Goal: Transaction & Acquisition: Purchase product/service

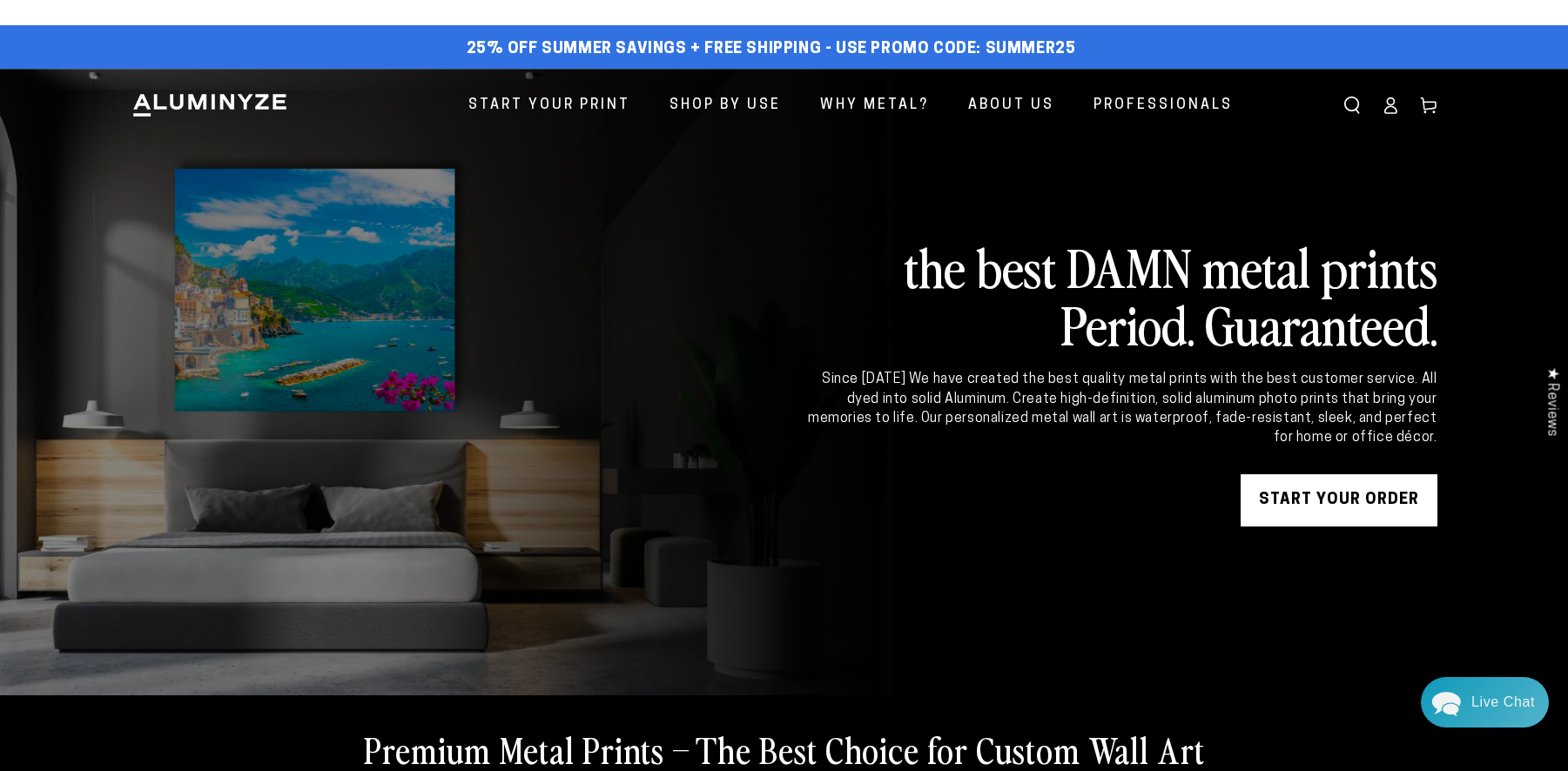
click at [1373, 500] on link "START YOUR Order" at bounding box center [1338, 500] width 197 height 52
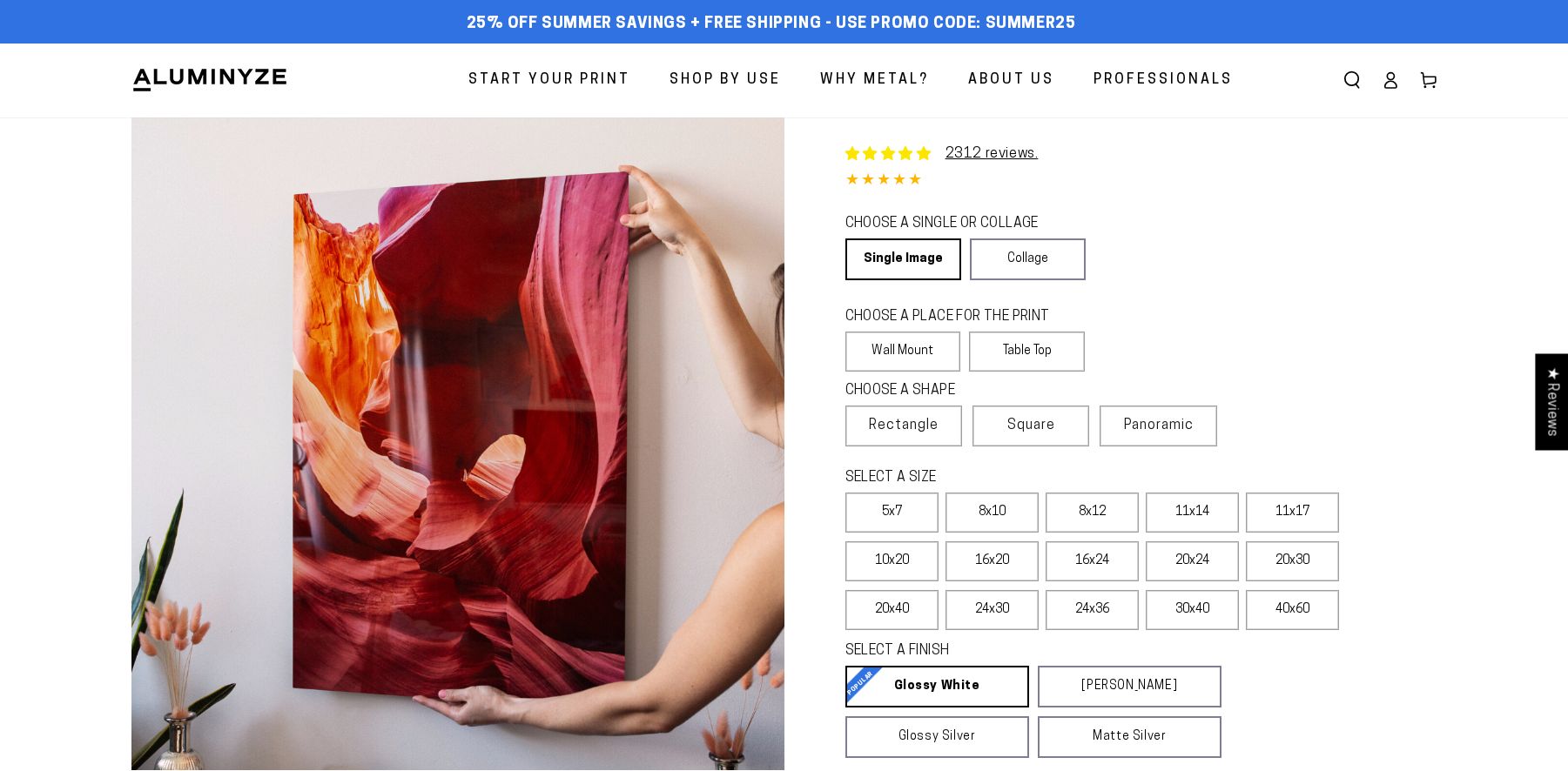
select select "**********"
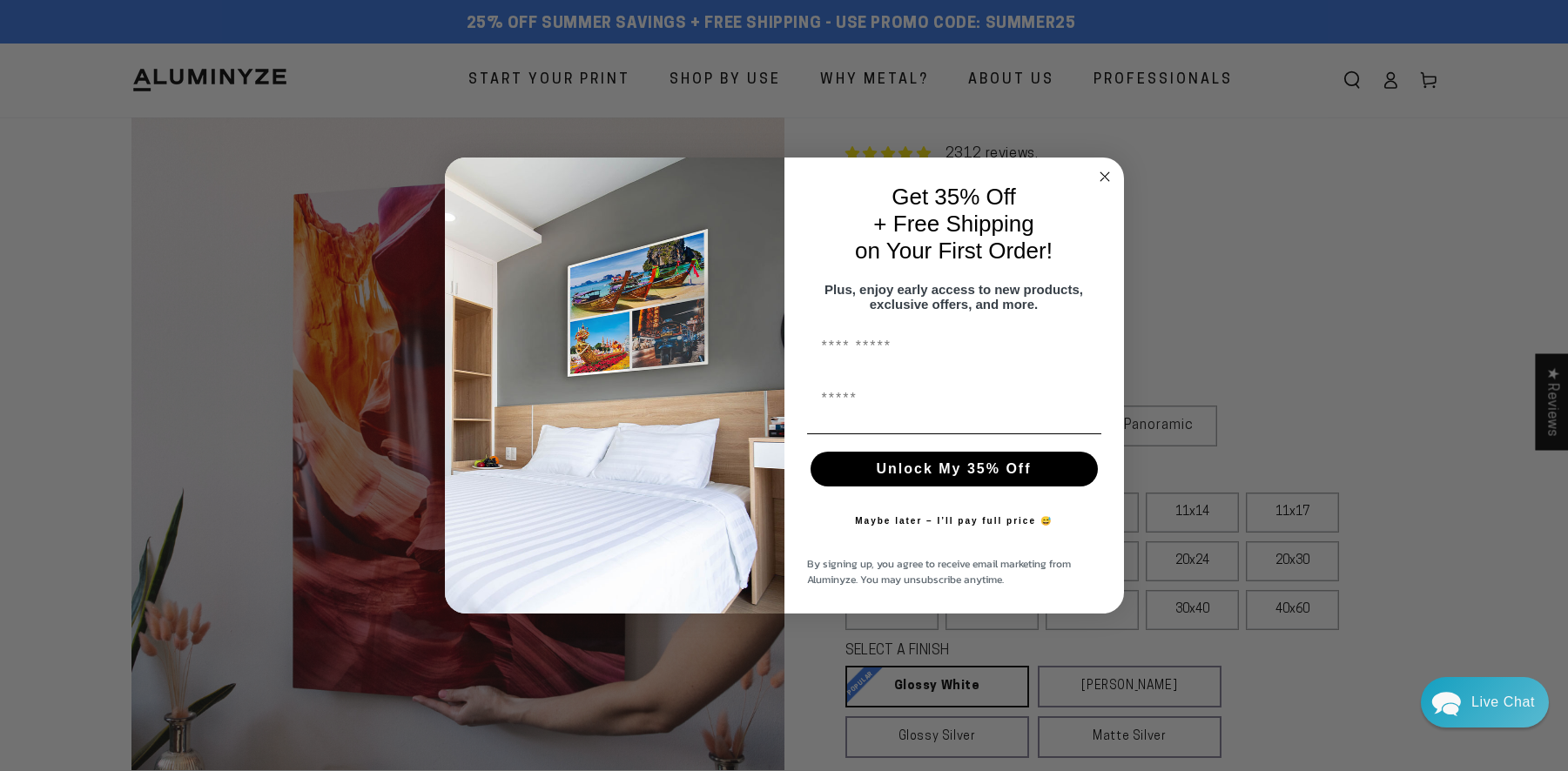
click at [1105, 172] on icon "Close dialog" at bounding box center [1104, 176] width 8 height 8
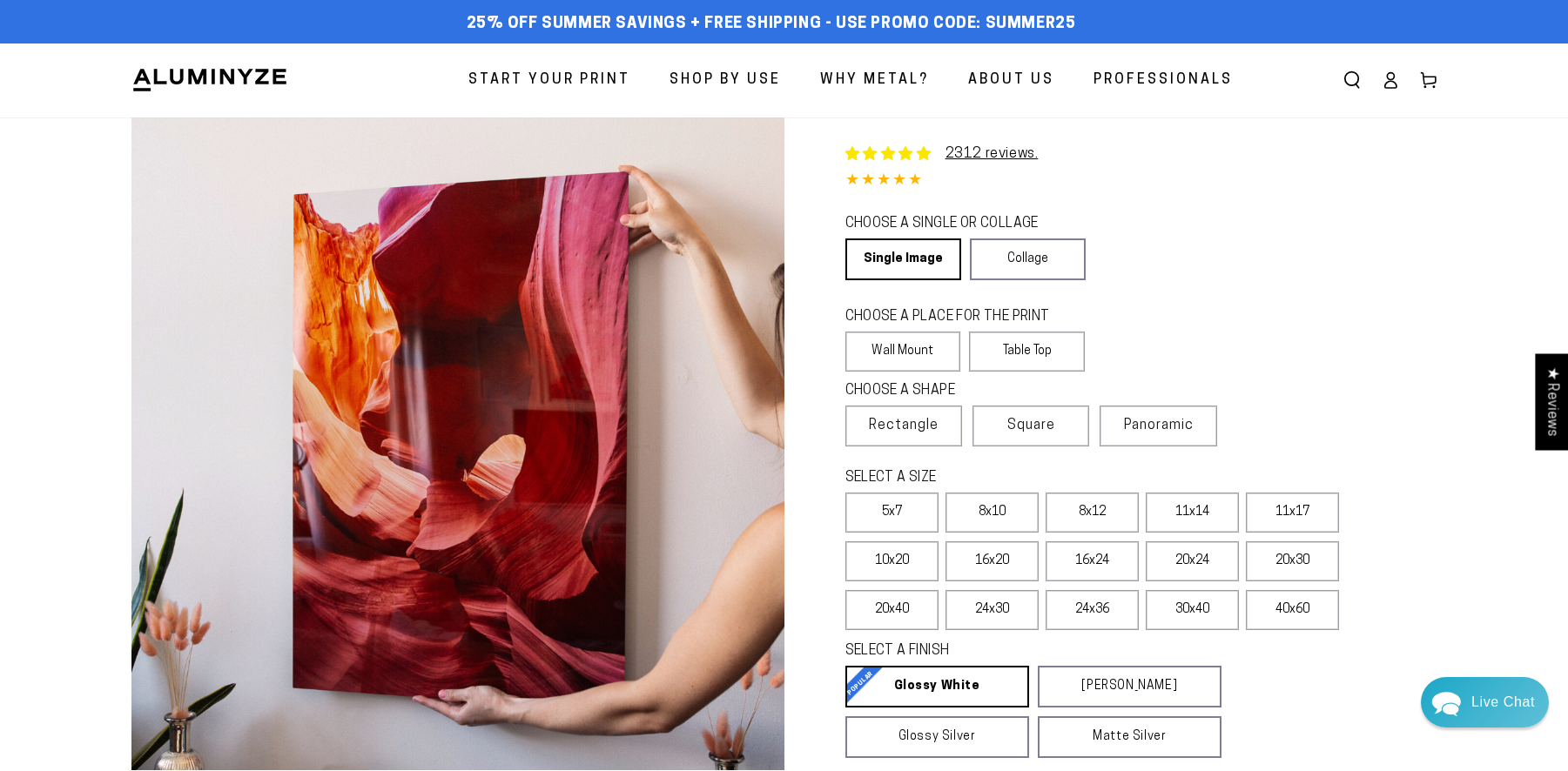
click at [1044, 21] on span "25% off Summer Savings + Free Shipping - Use Promo Code: SUMMER25" at bounding box center [771, 25] width 610 height 19
copy span "SUMMER25"
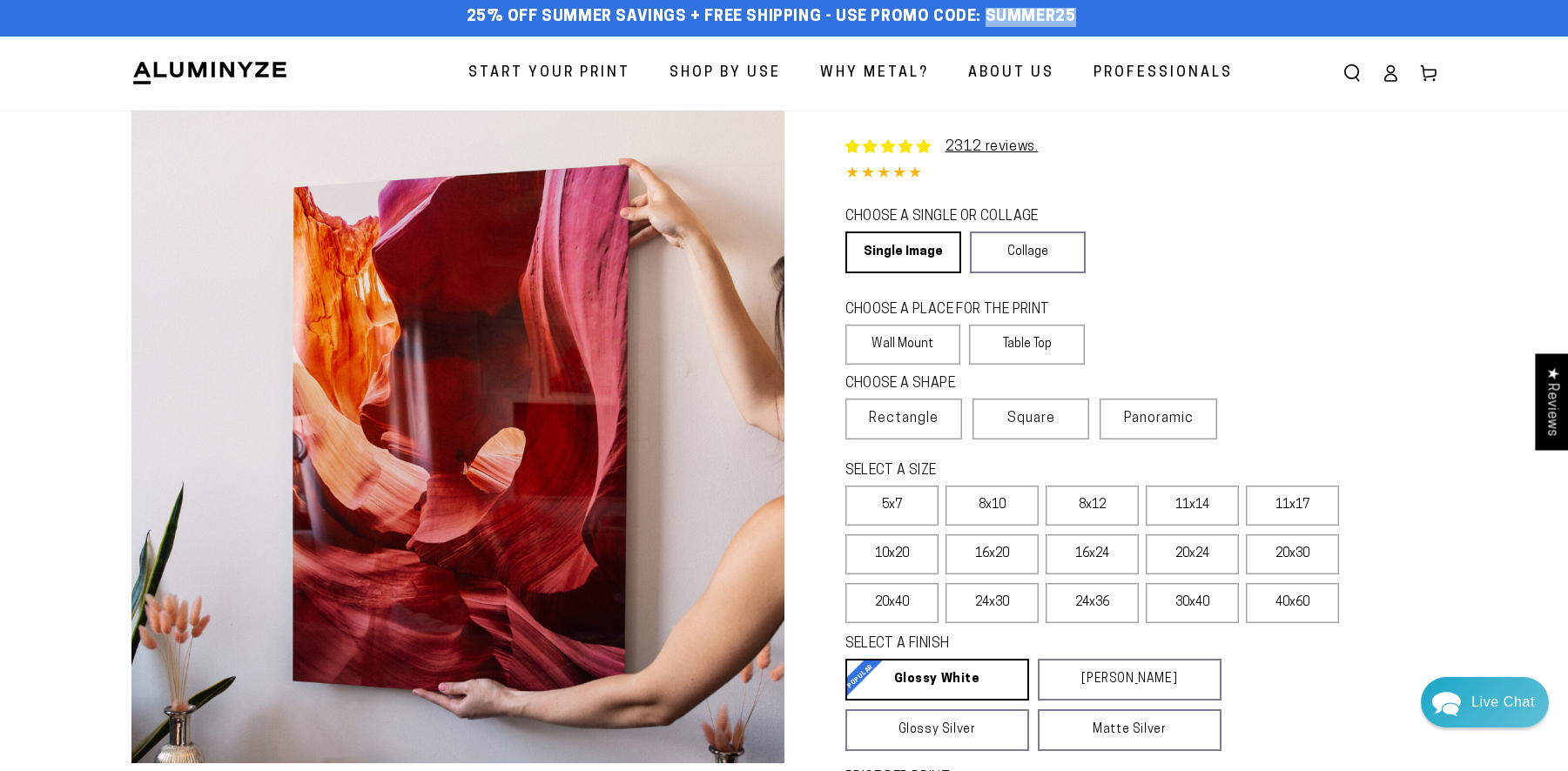
scroll to position [10, 0]
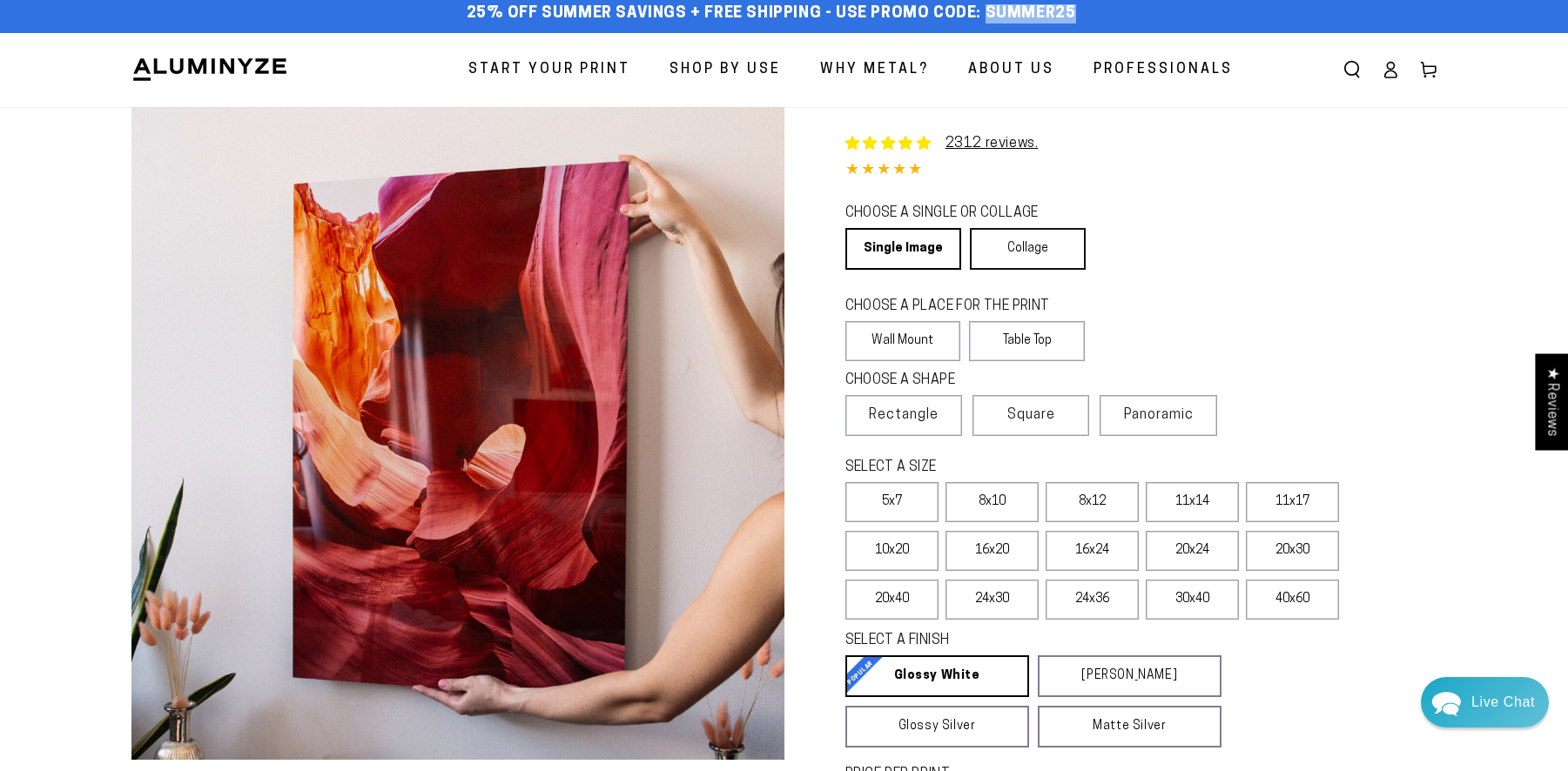
click at [1039, 253] on link "Collage" at bounding box center [1027, 249] width 116 height 41
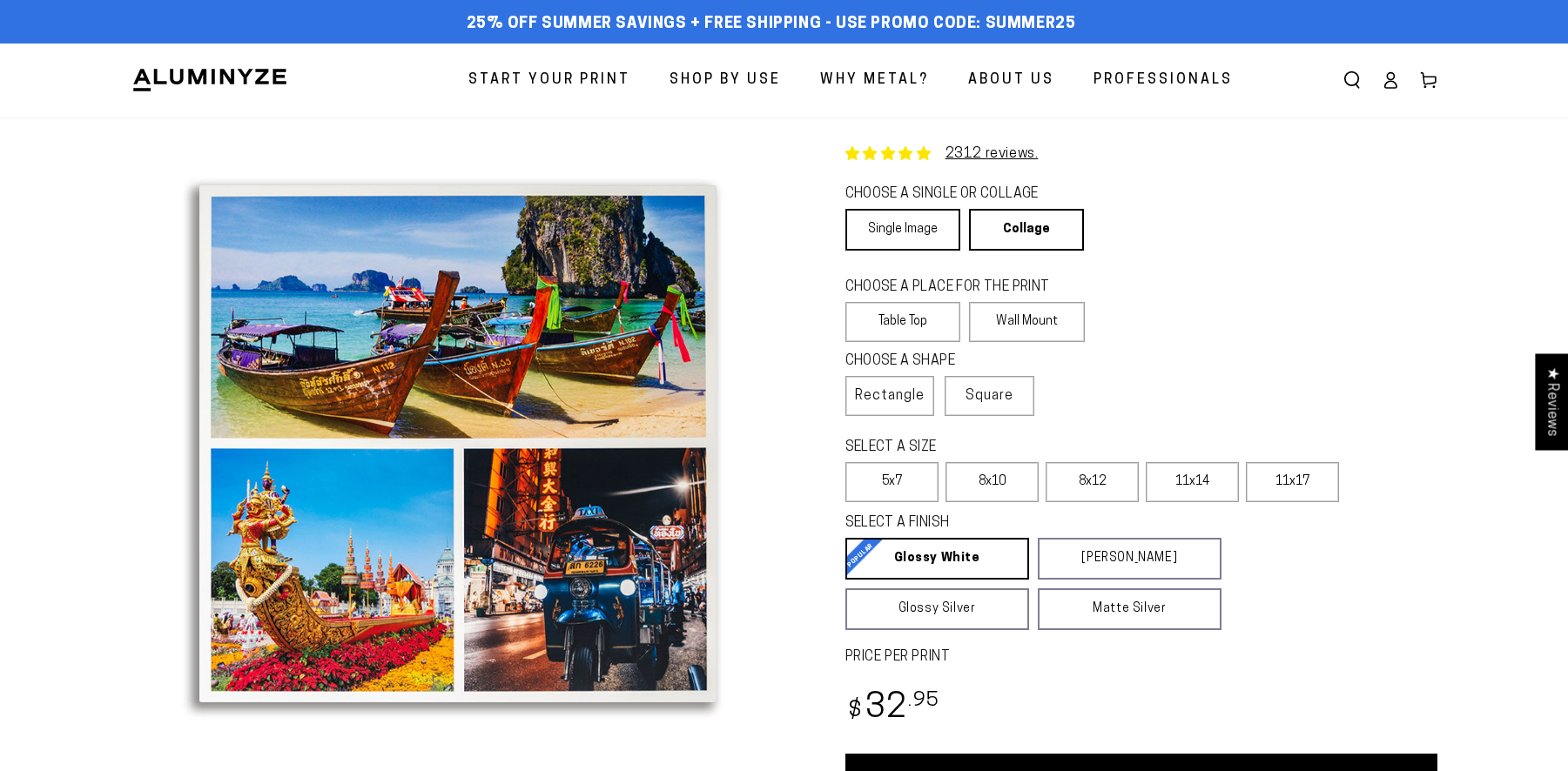
click at [892, 233] on link "Single Image" at bounding box center [903, 230] width 115 height 41
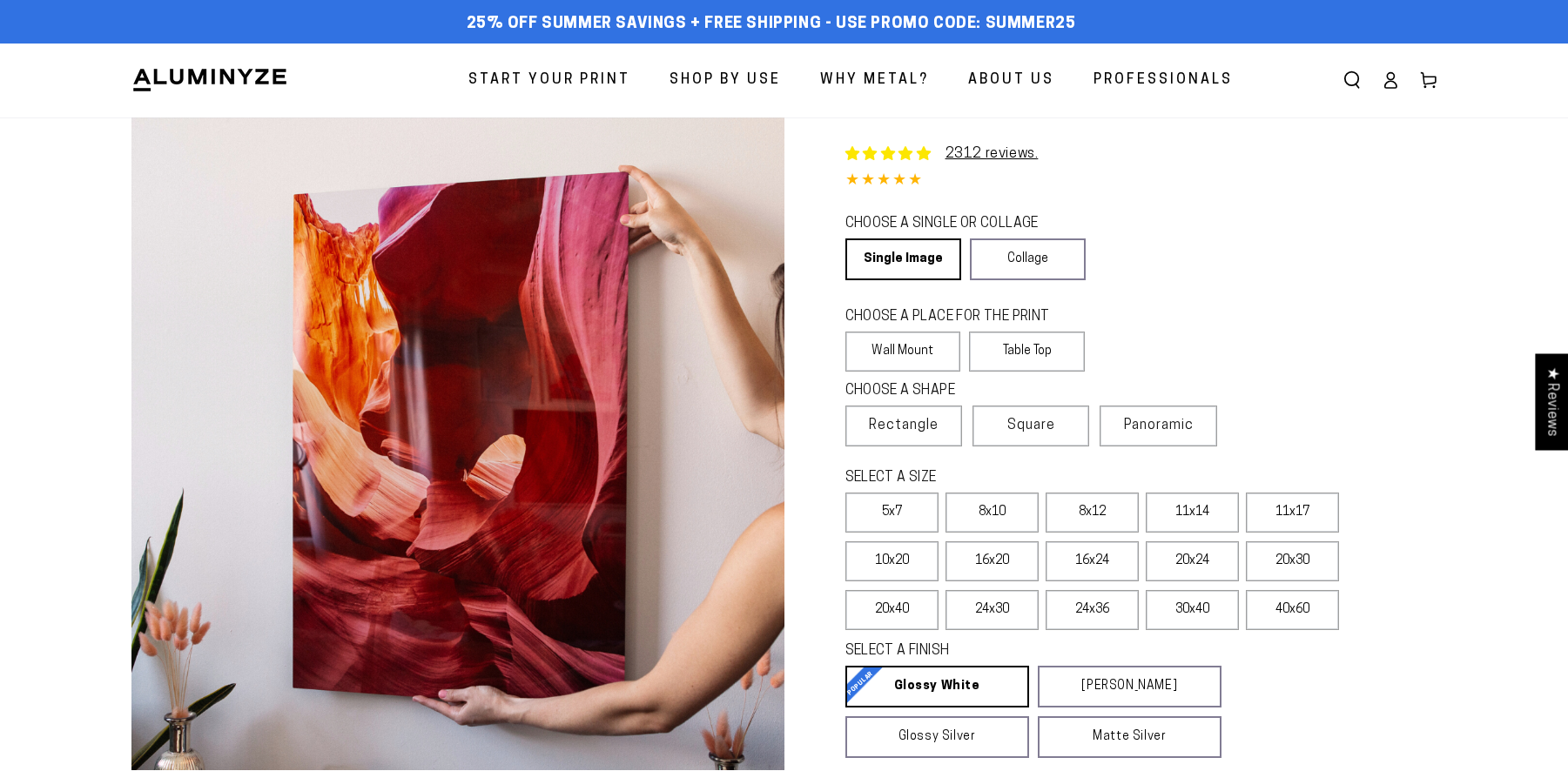
select select "**********"
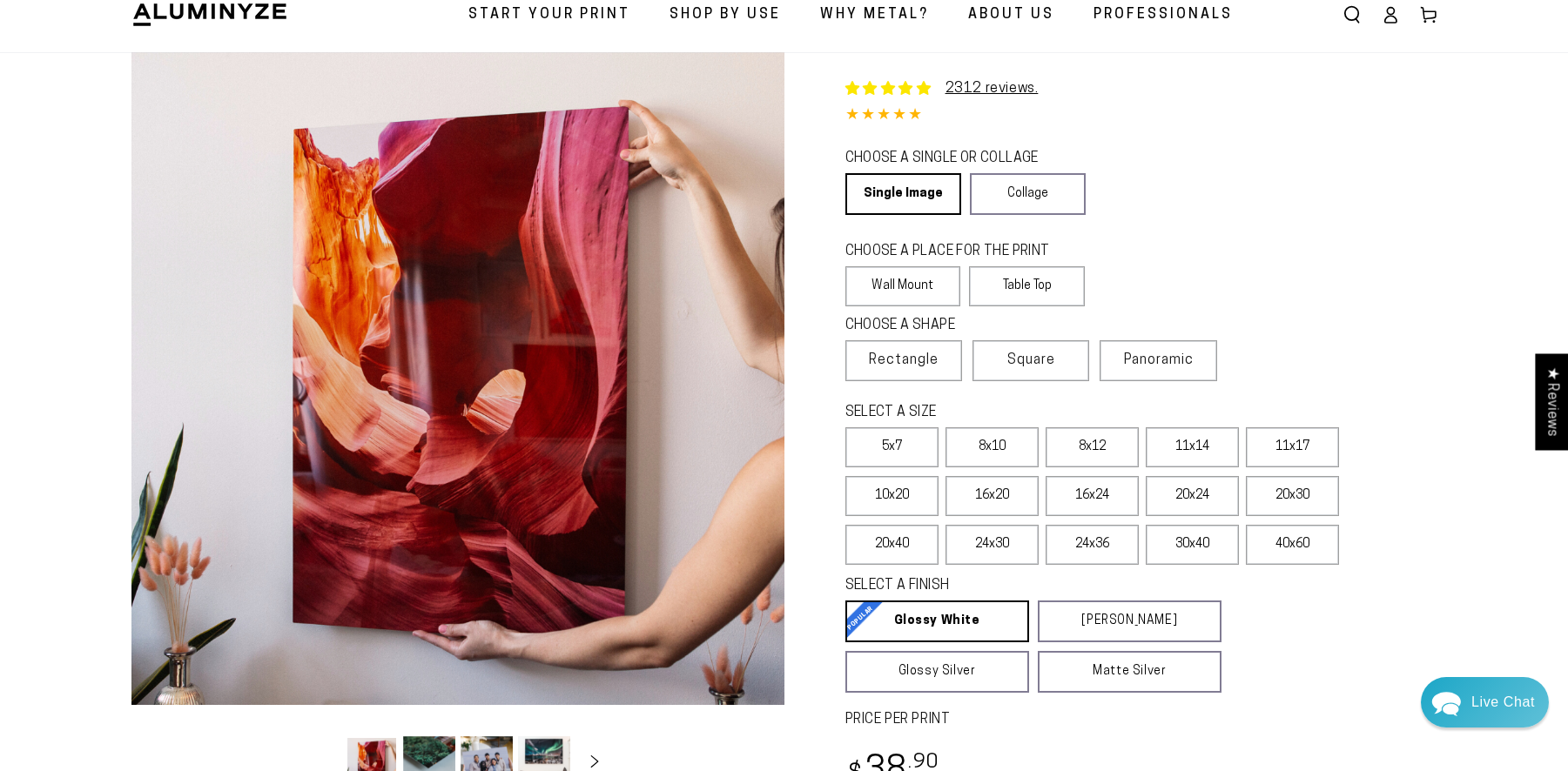
scroll to position [102, 0]
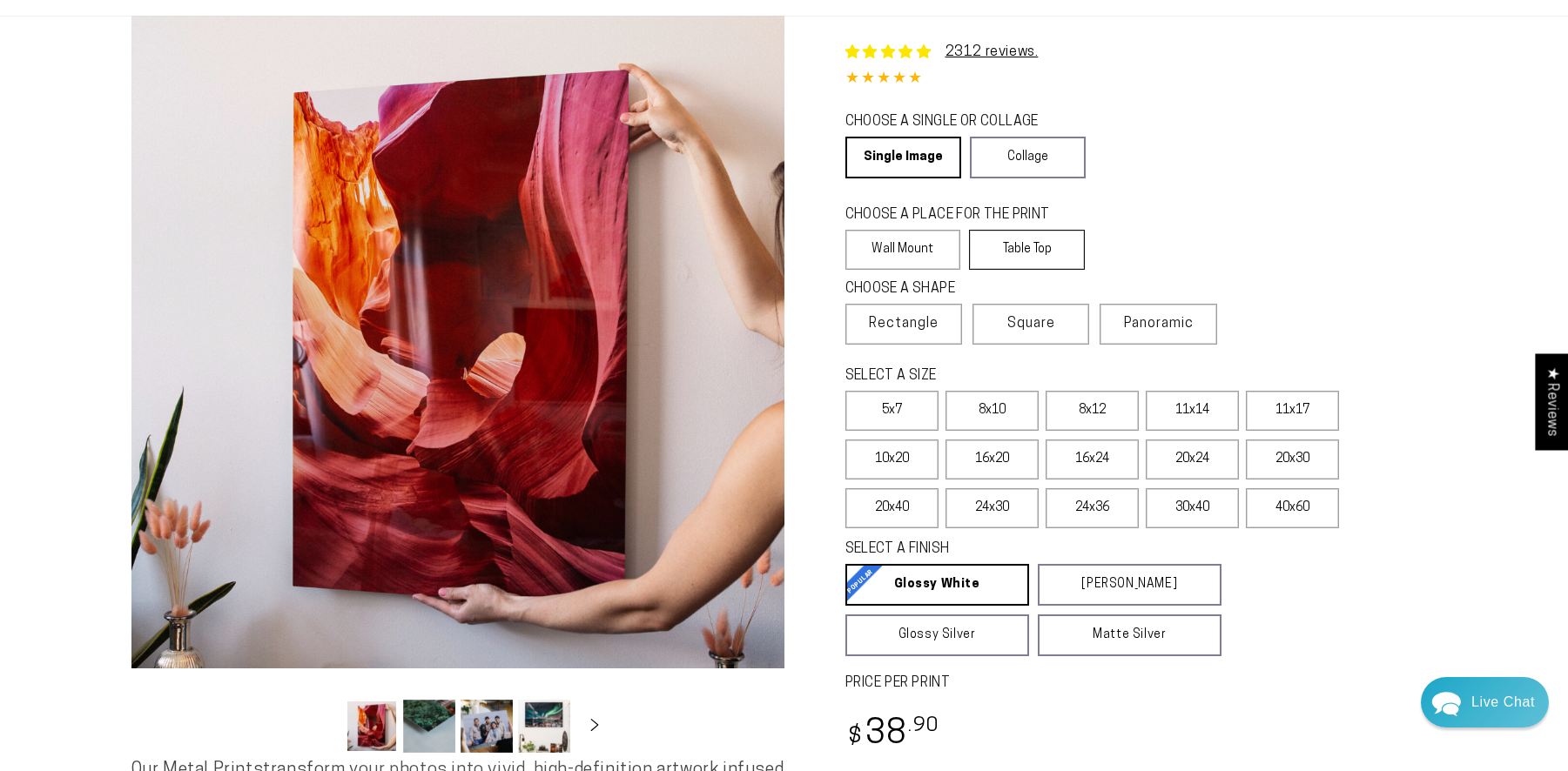
click at [1052, 253] on label "Table Top" at bounding box center [1026, 250] width 116 height 40
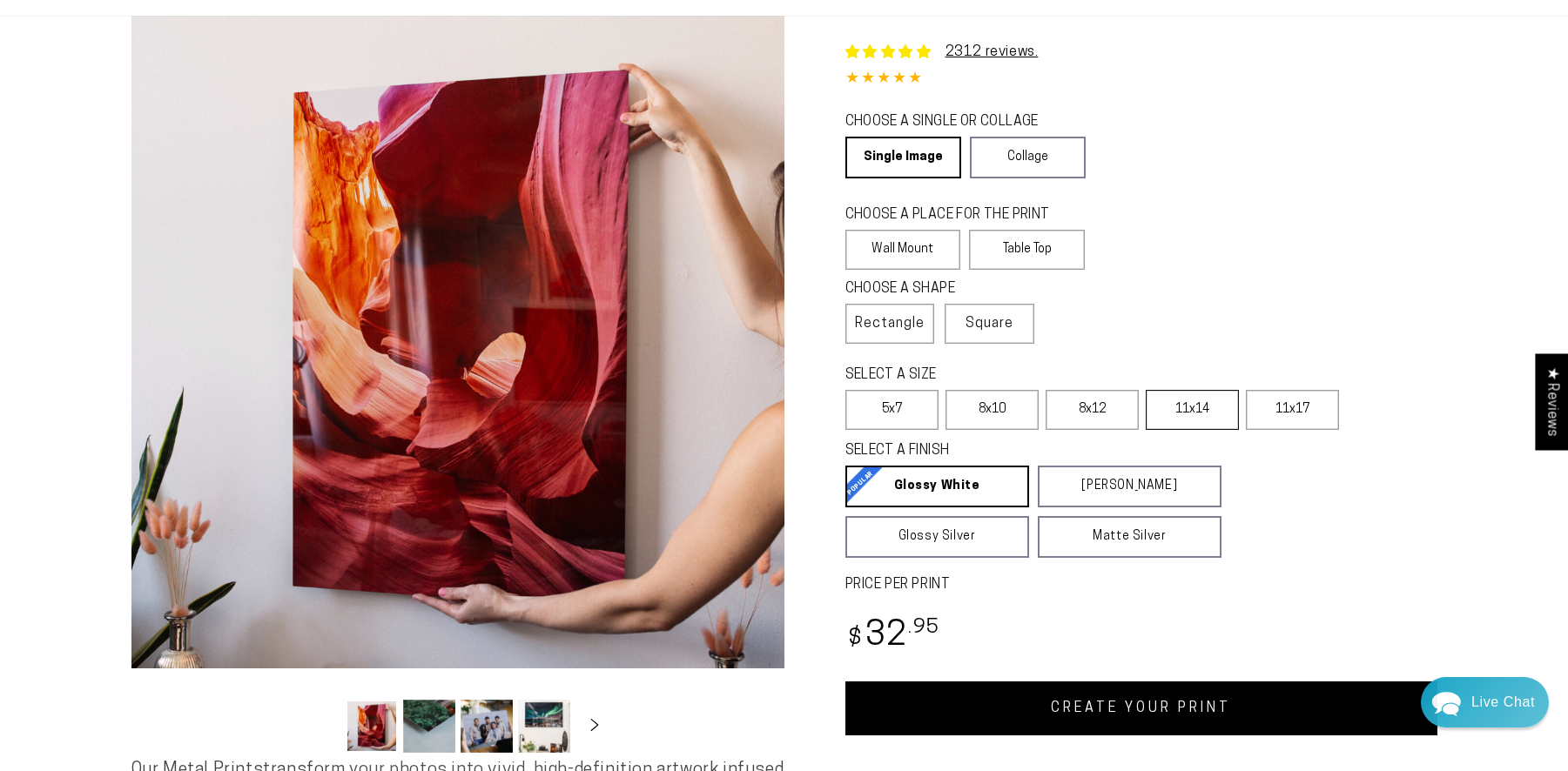
click at [1202, 415] on label "11x14" at bounding box center [1192, 410] width 93 height 40
click at [1104, 430] on label "8x12" at bounding box center [1091, 410] width 93 height 40
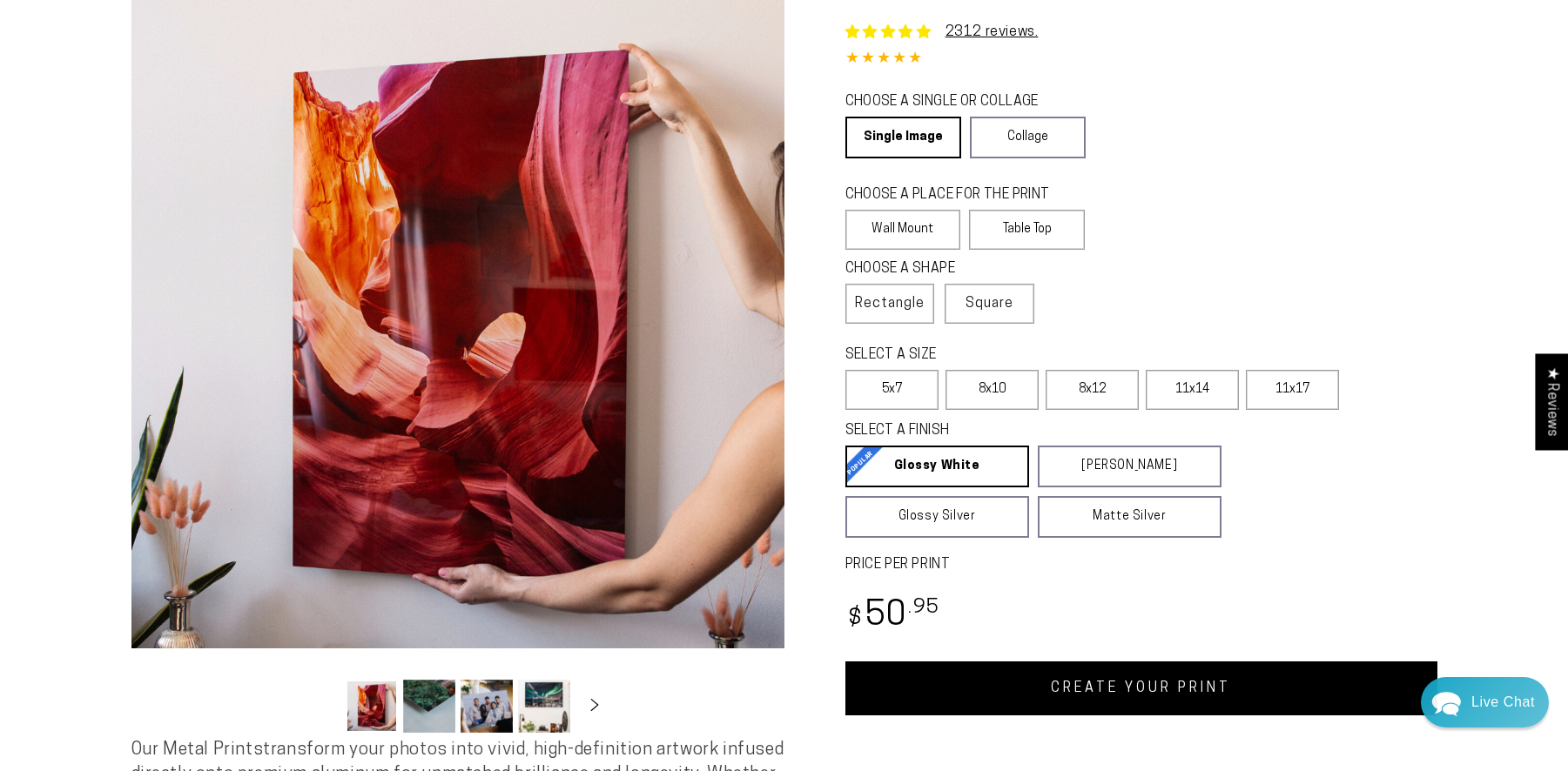
scroll to position [189, 0]
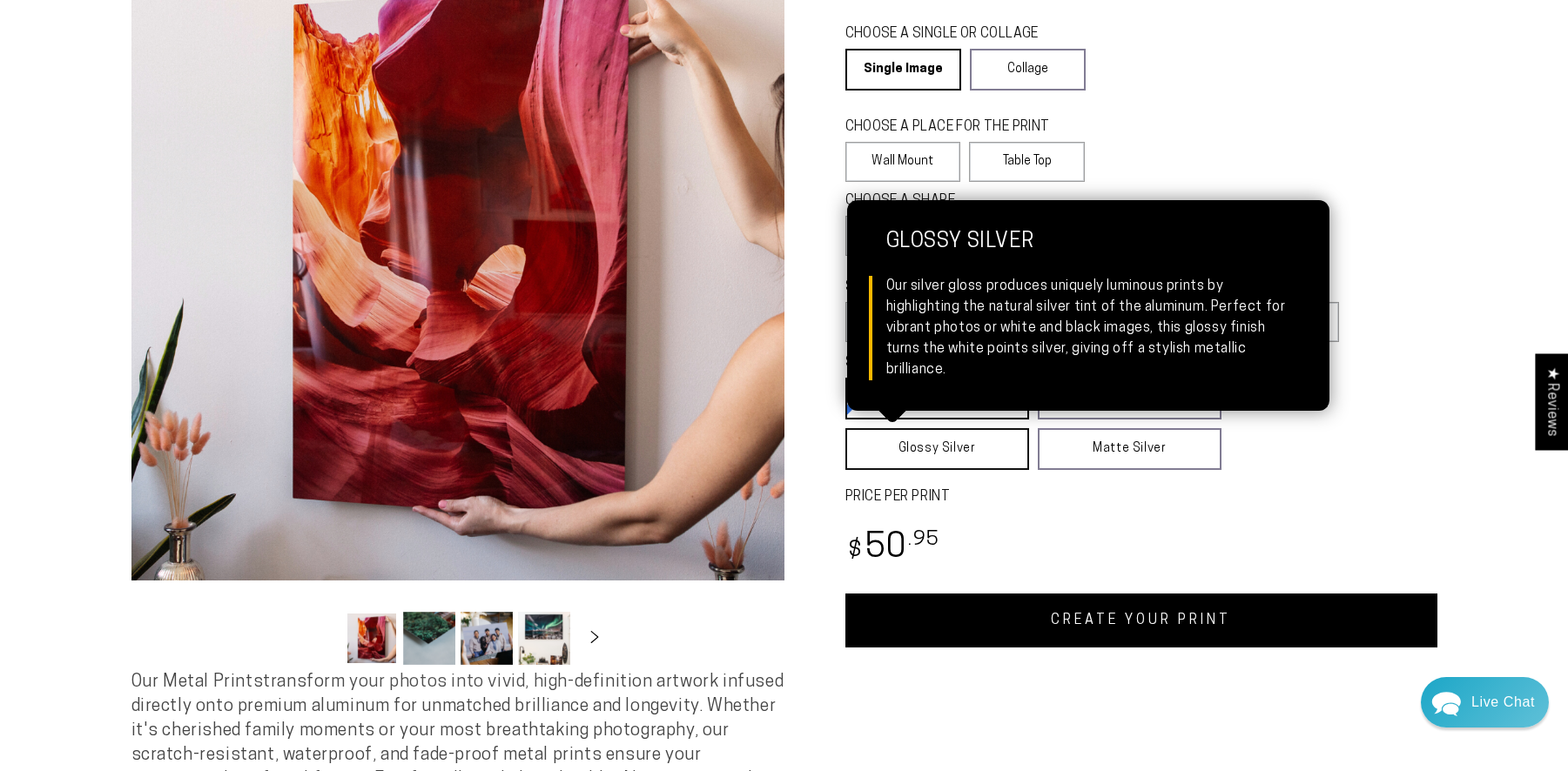
click at [931, 466] on link "Glossy Silver Glossy Silver Our silver gloss produces uniquely luminous prints …" at bounding box center [937, 450] width 184 height 41
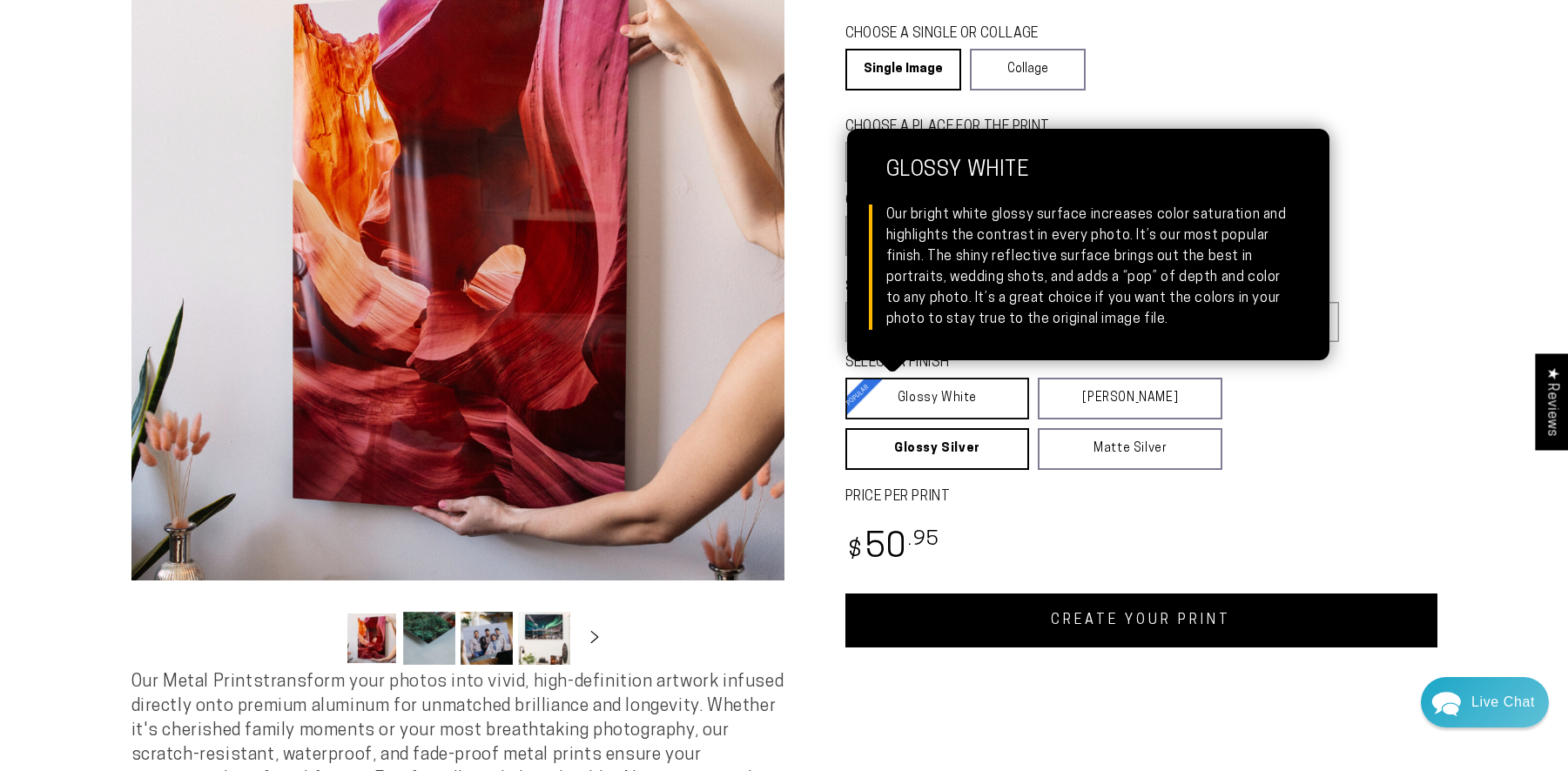
click at [924, 387] on link "Glossy White Glossy White Our bright white glossy surface increases color satur…" at bounding box center [938, 399] width 185 height 41
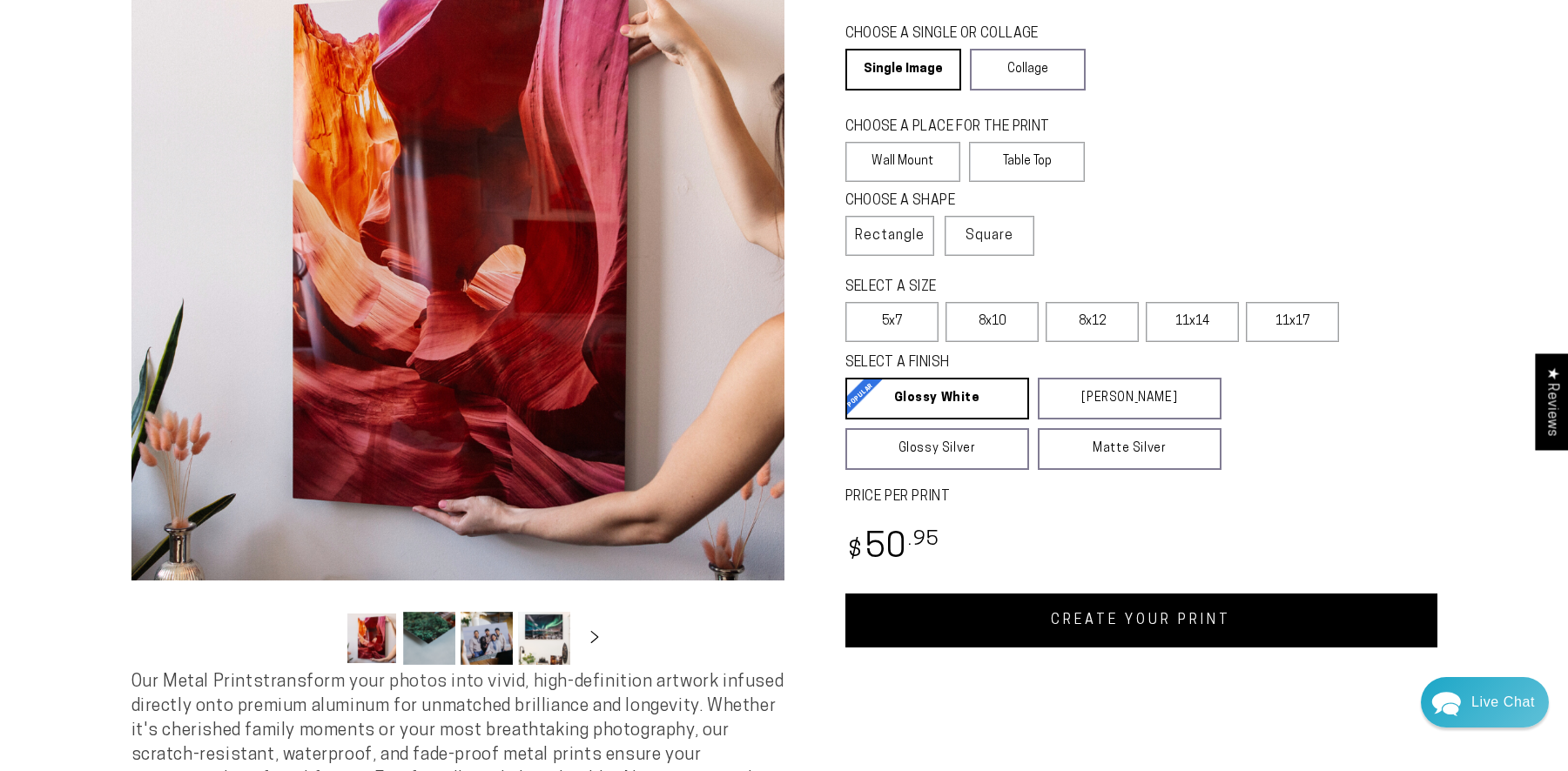
click at [1244, 624] on link "CREATE YOUR PRINT" at bounding box center [1141, 620] width 592 height 54
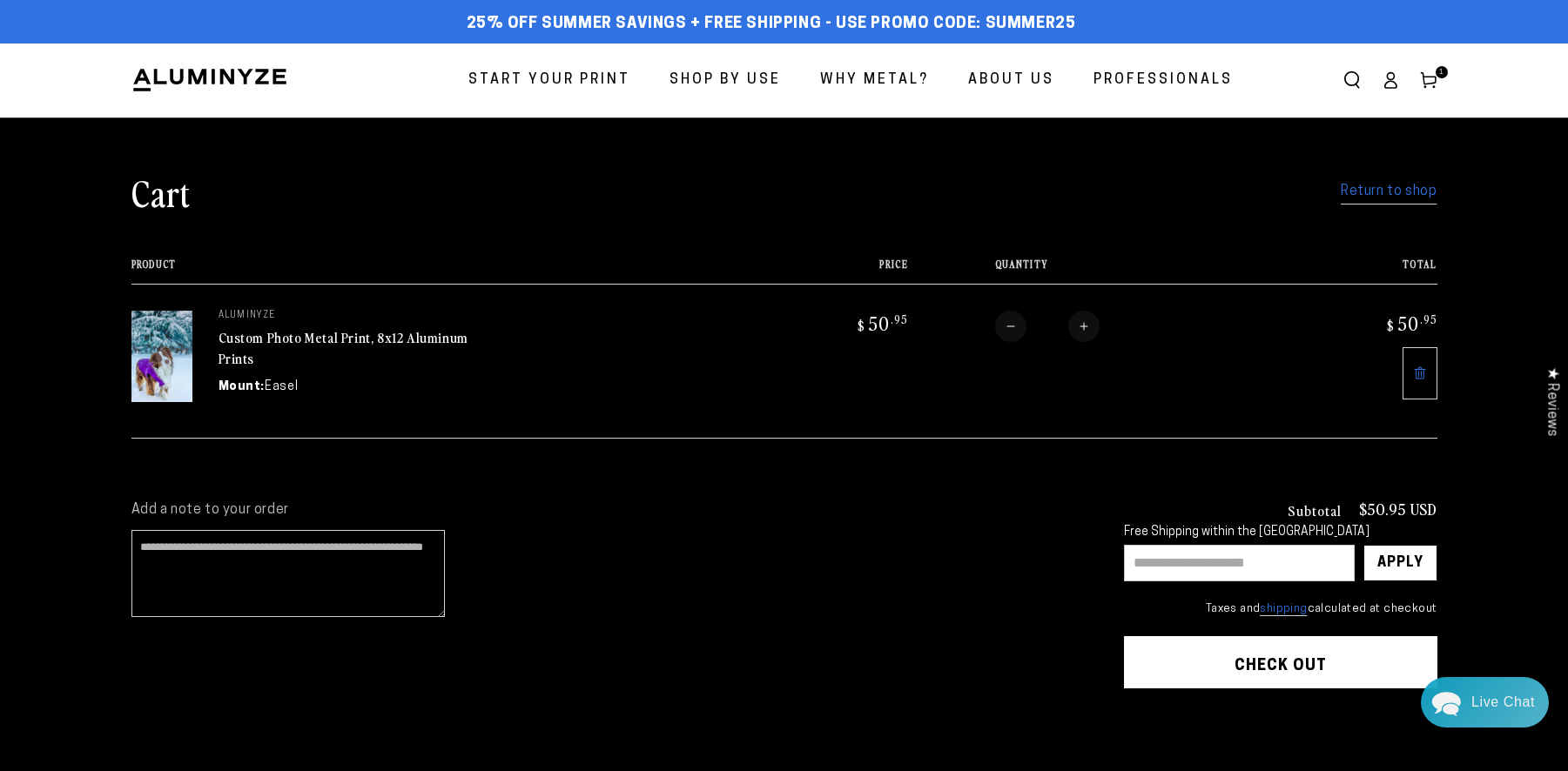
click at [1282, 567] on input "text" at bounding box center [1239, 563] width 231 height 37
type input "********"
click at [1410, 564] on div "Apply" at bounding box center [1399, 563] width 46 height 35
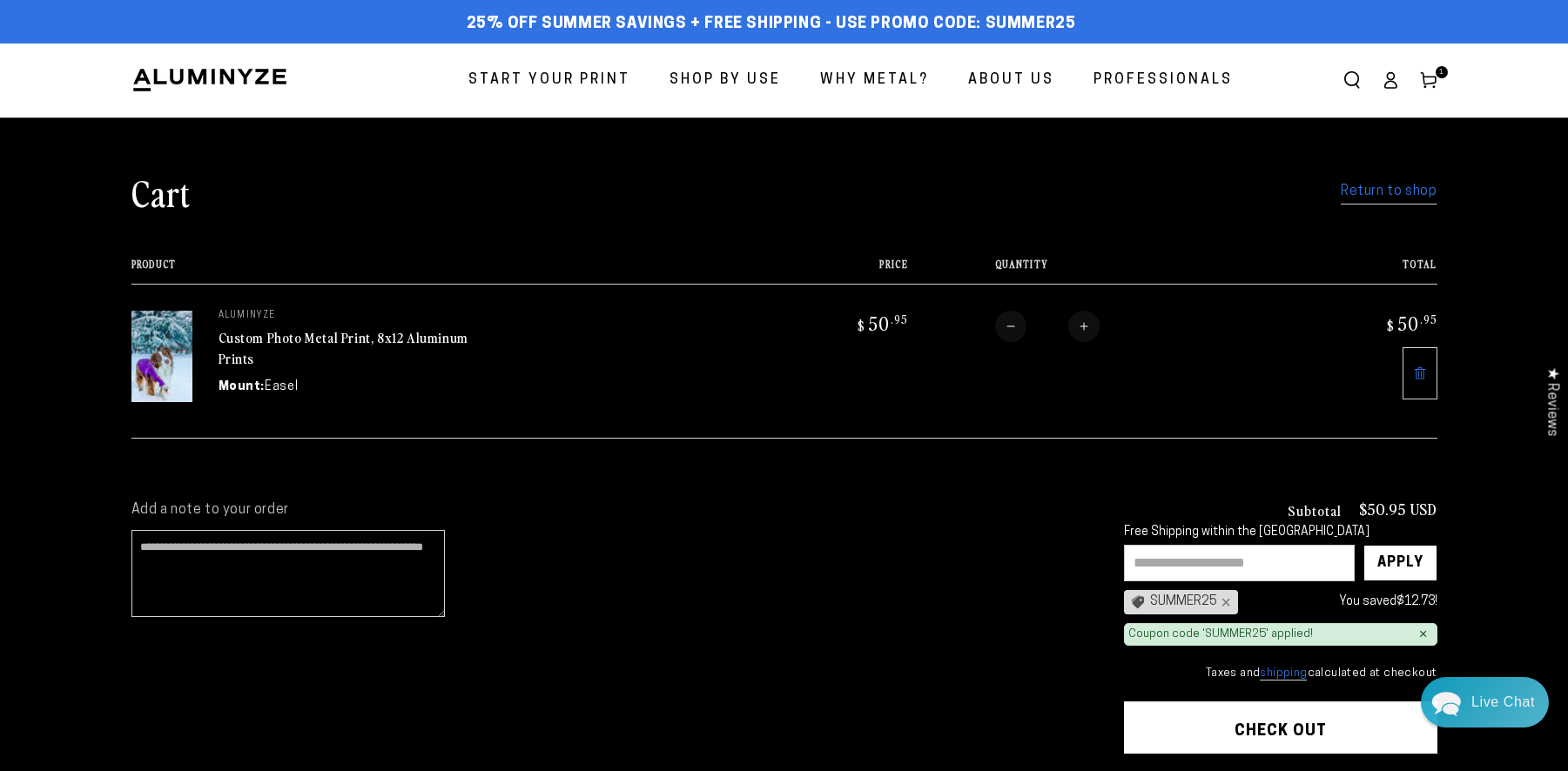
click at [612, 77] on span "Start Your Print" at bounding box center [549, 80] width 162 height 25
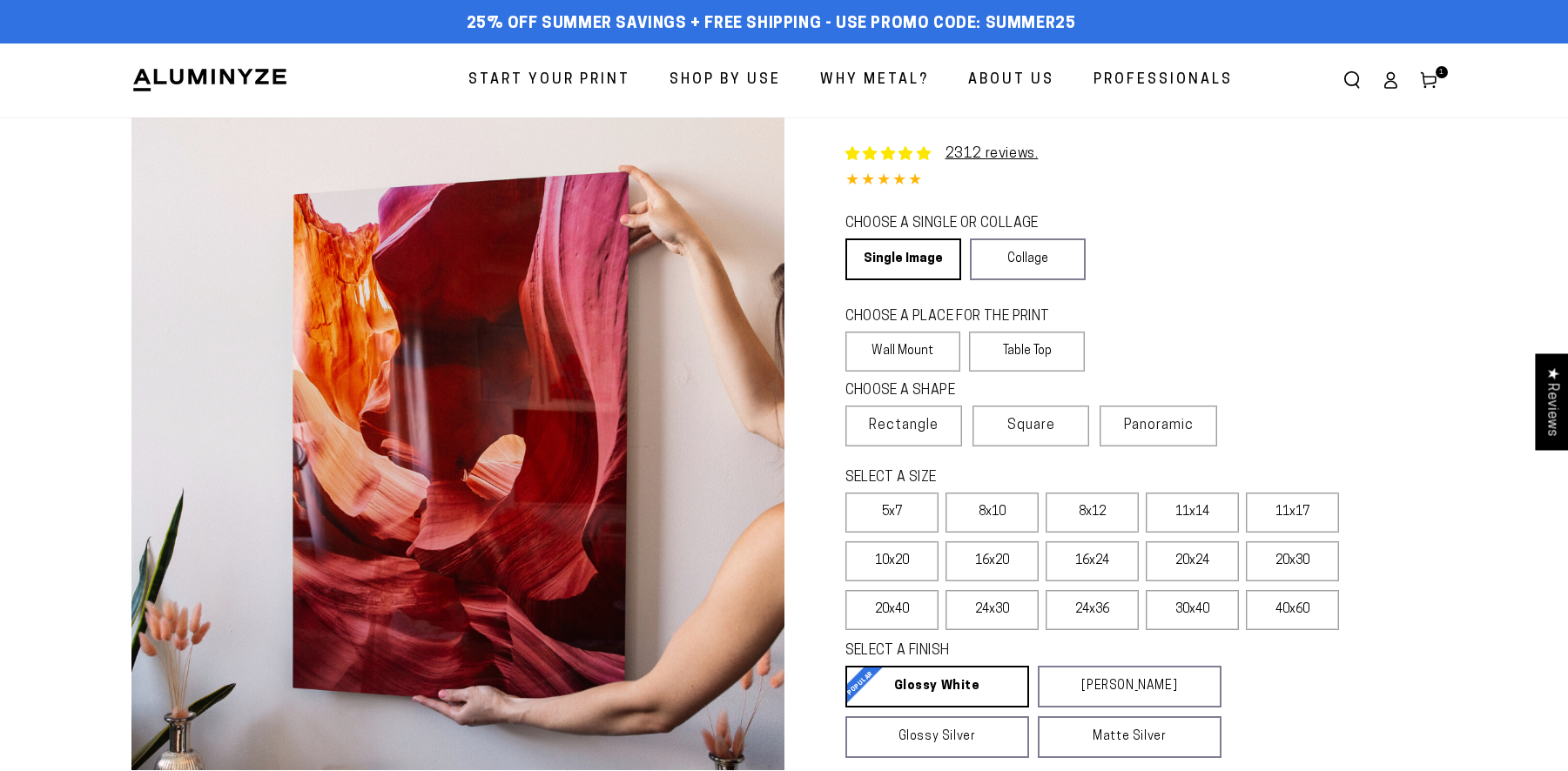
select select "**********"
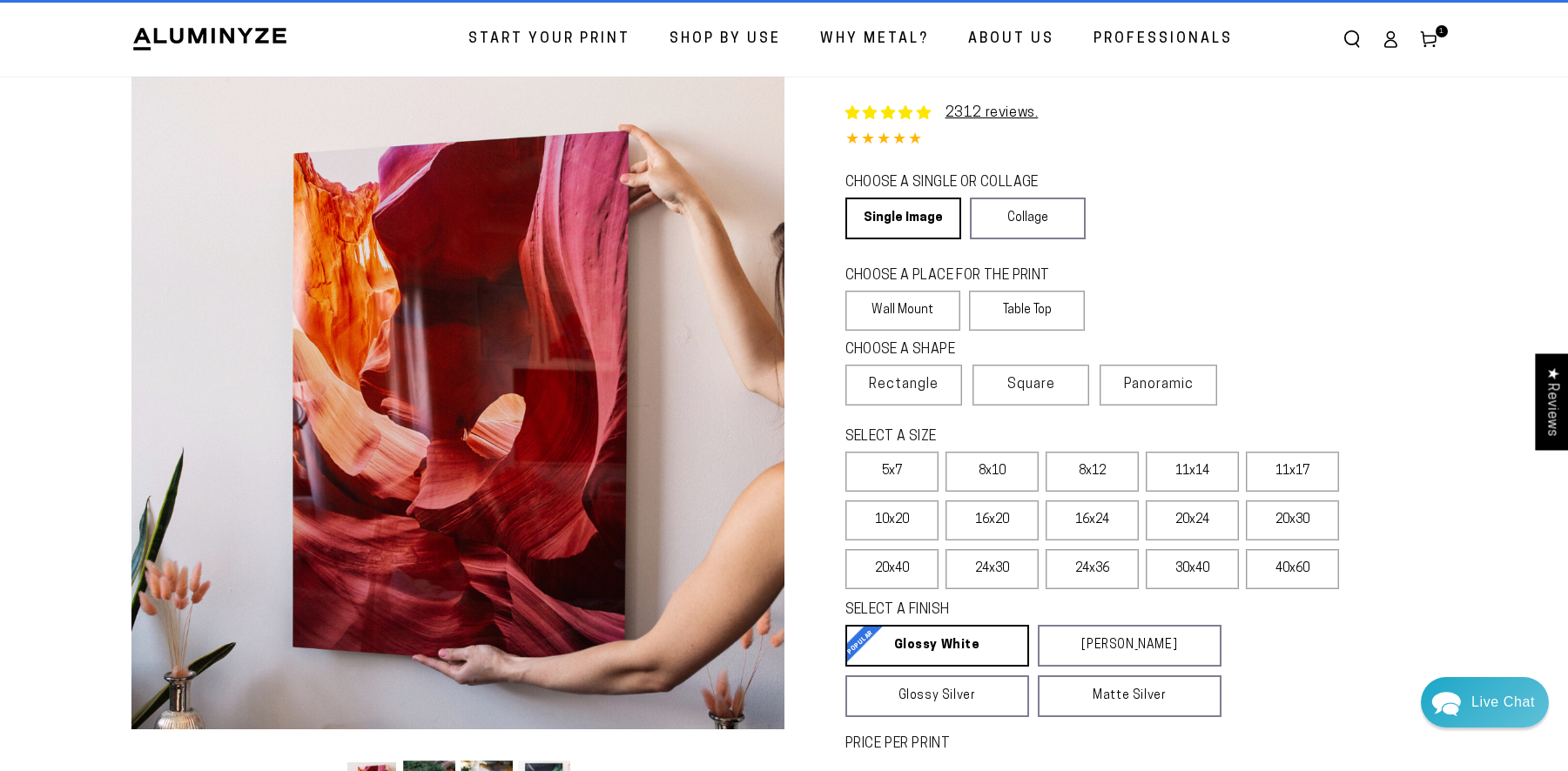
scroll to position [90, 0]
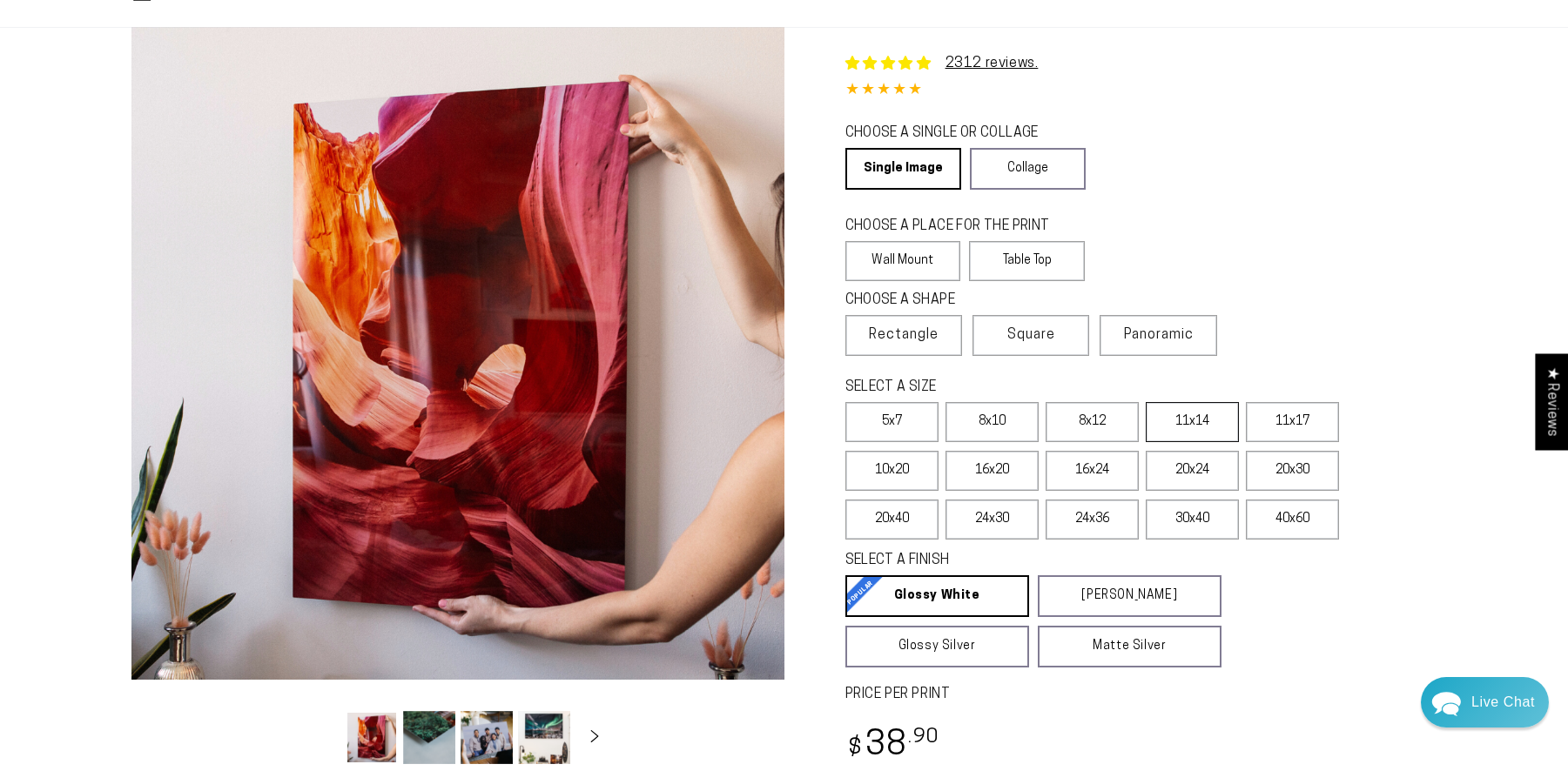
click at [1206, 426] on label "11x14" at bounding box center [1192, 422] width 93 height 40
click at [1192, 329] on span "Panoramic" at bounding box center [1159, 335] width 70 height 14
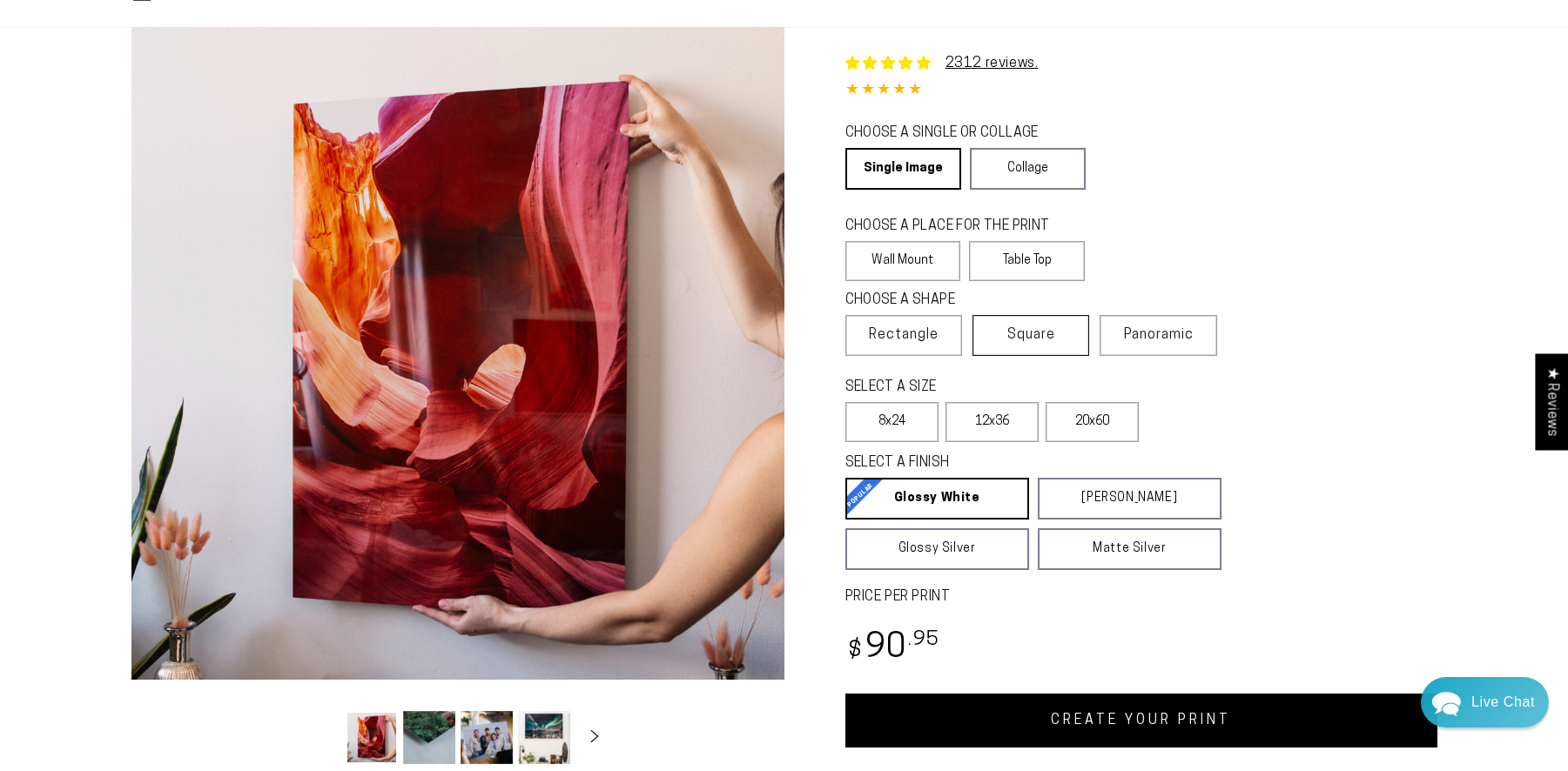
click at [1064, 326] on label "Square" at bounding box center [1031, 335] width 117 height 41
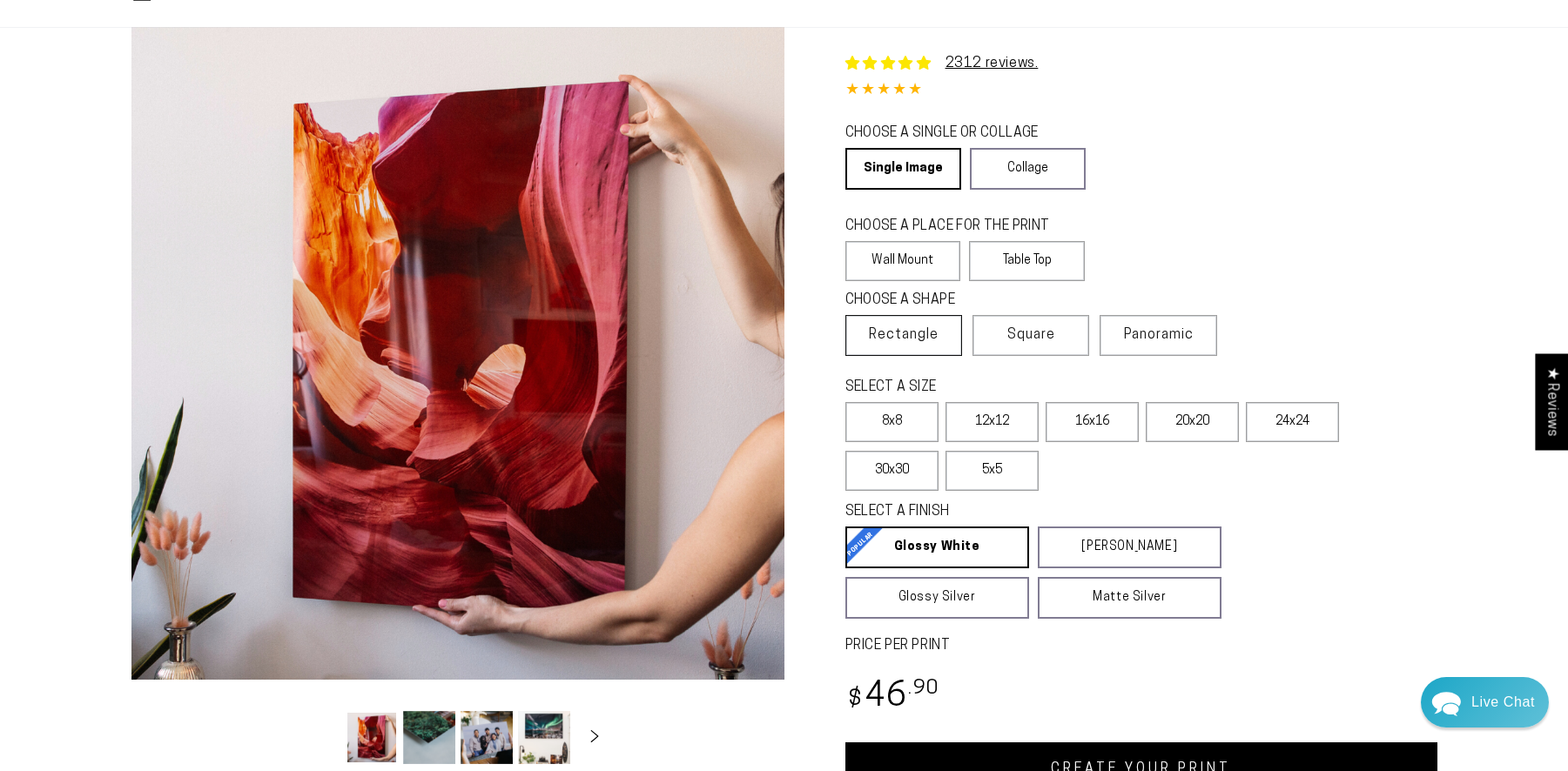
click at [908, 349] on label "Rectangle" at bounding box center [904, 335] width 117 height 41
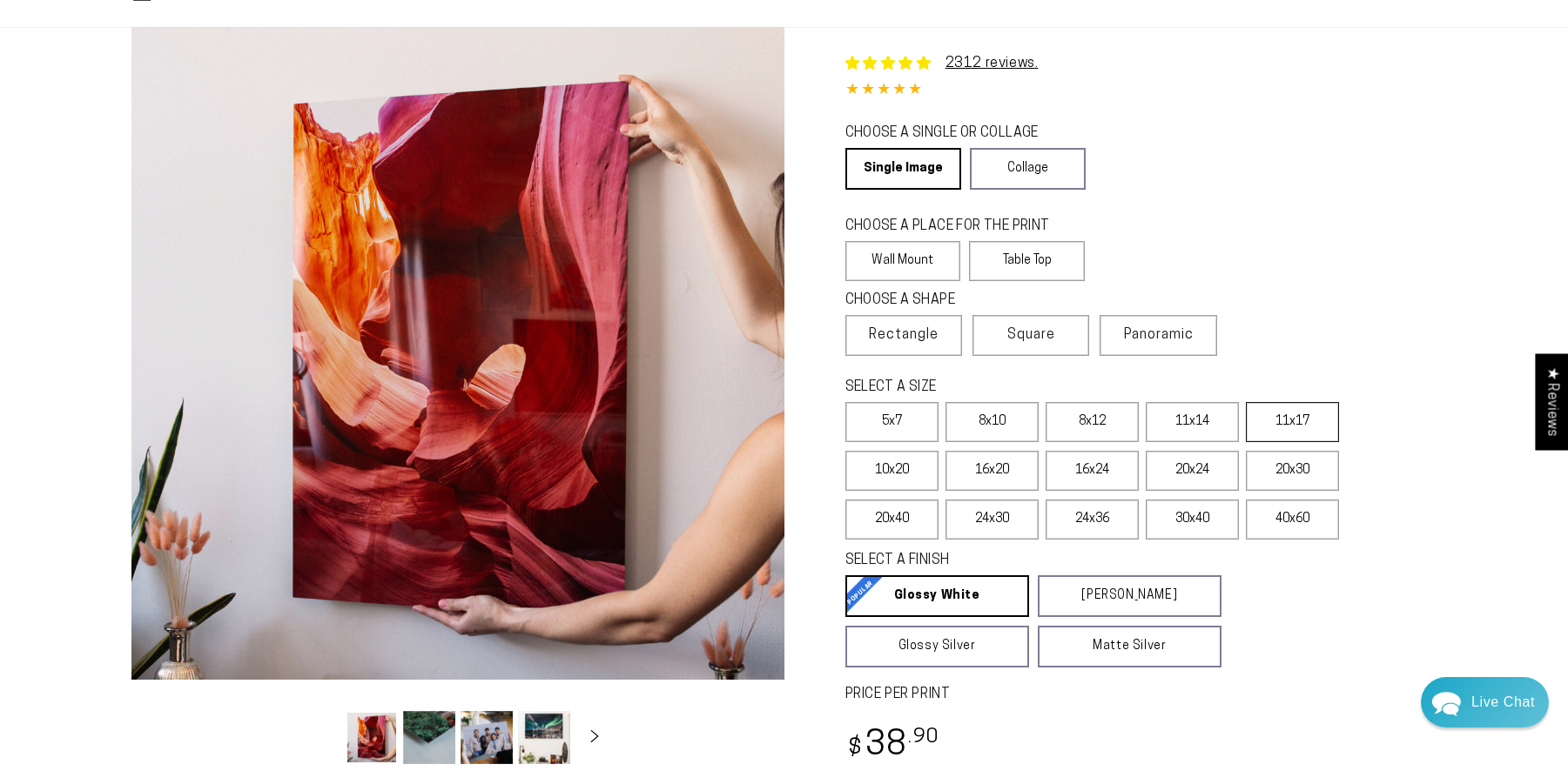
click at [1280, 427] on label "11x17" at bounding box center [1292, 422] width 93 height 40
click at [1190, 426] on label "11x14" at bounding box center [1192, 422] width 93 height 40
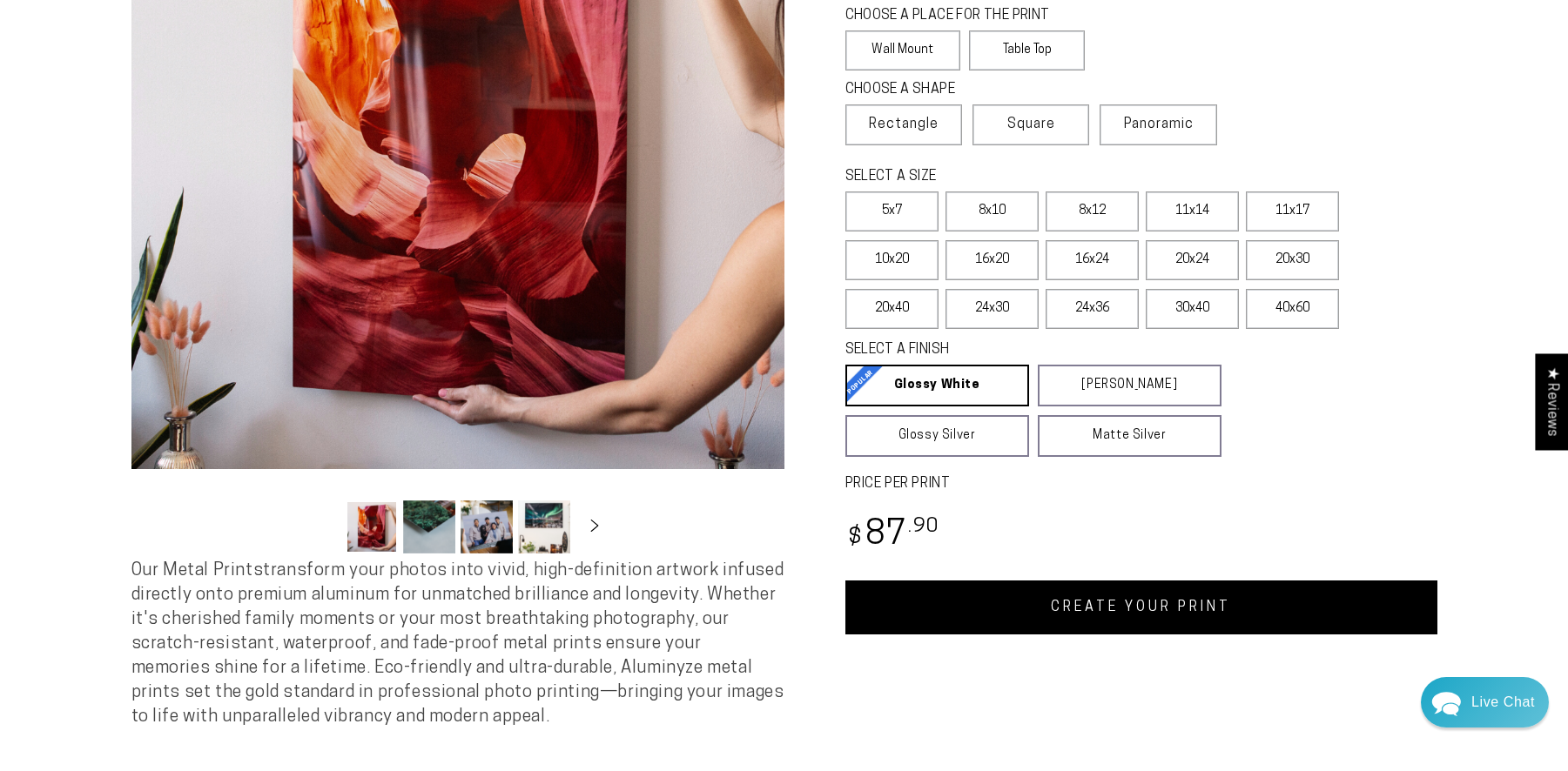
scroll to position [415, 0]
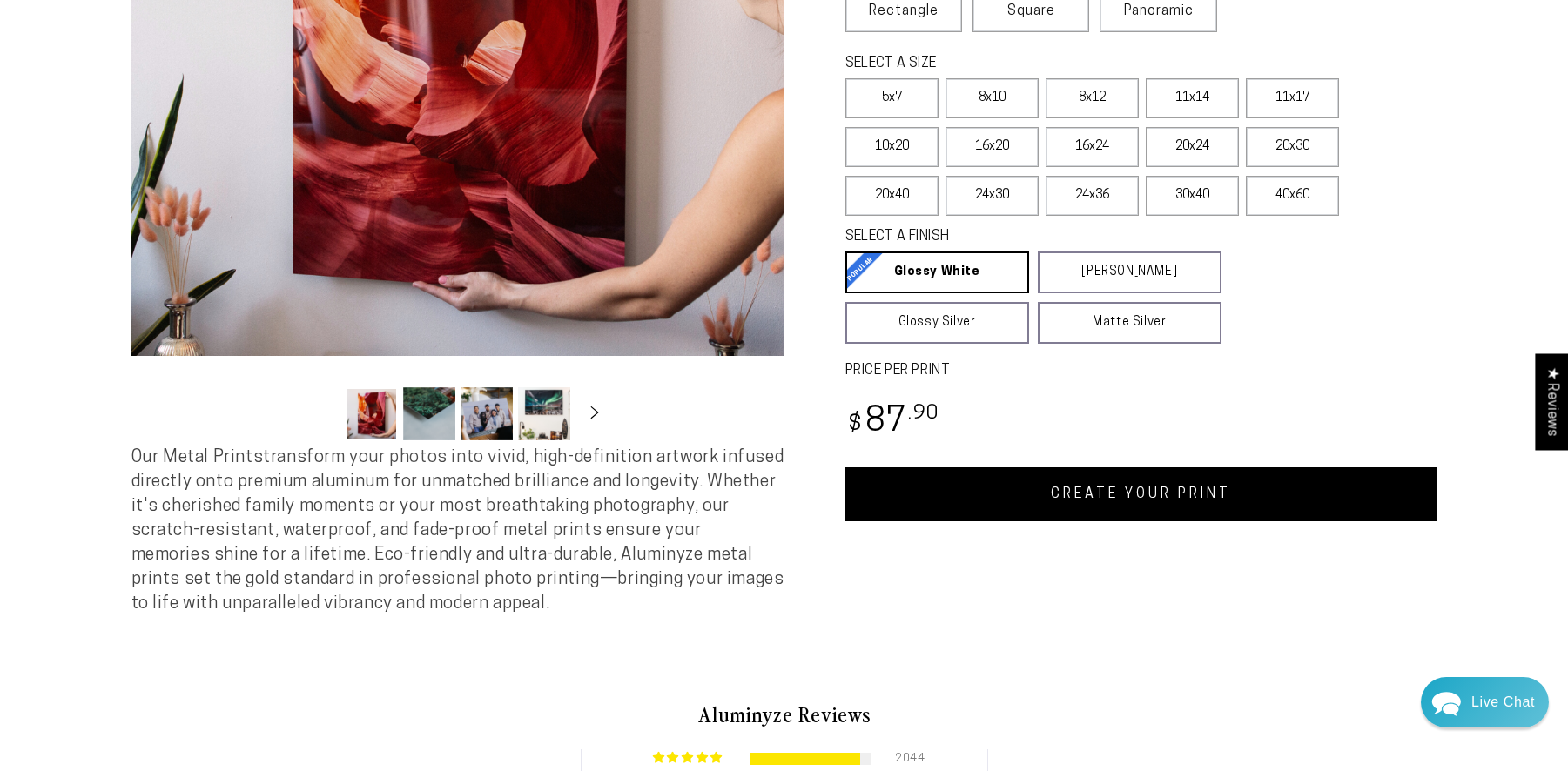
click at [1194, 485] on link "CREATE YOUR PRINT" at bounding box center [1141, 494] width 592 height 54
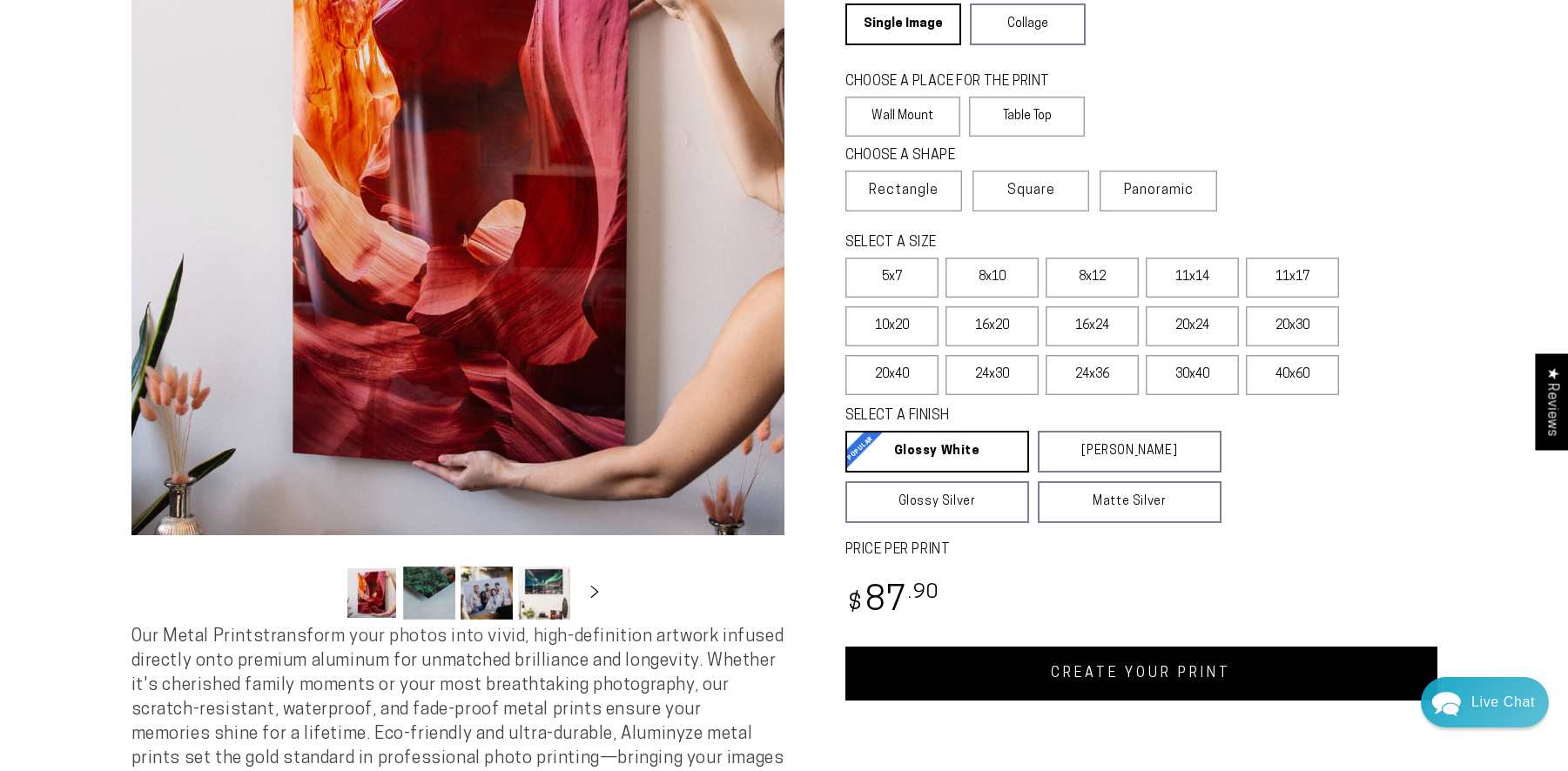
scroll to position [169, 0]
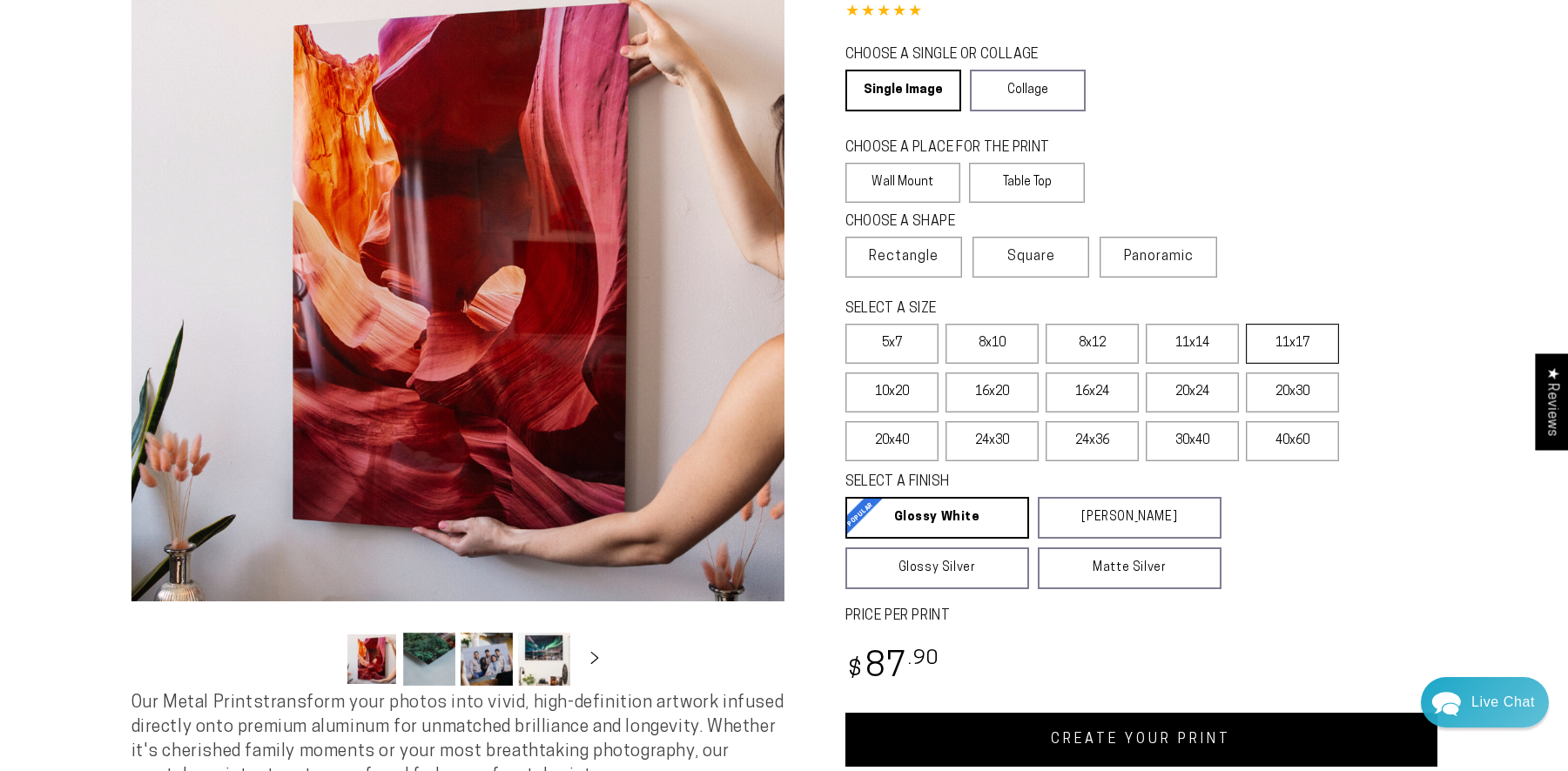
click at [1289, 353] on label "11x17" at bounding box center [1292, 344] width 93 height 40
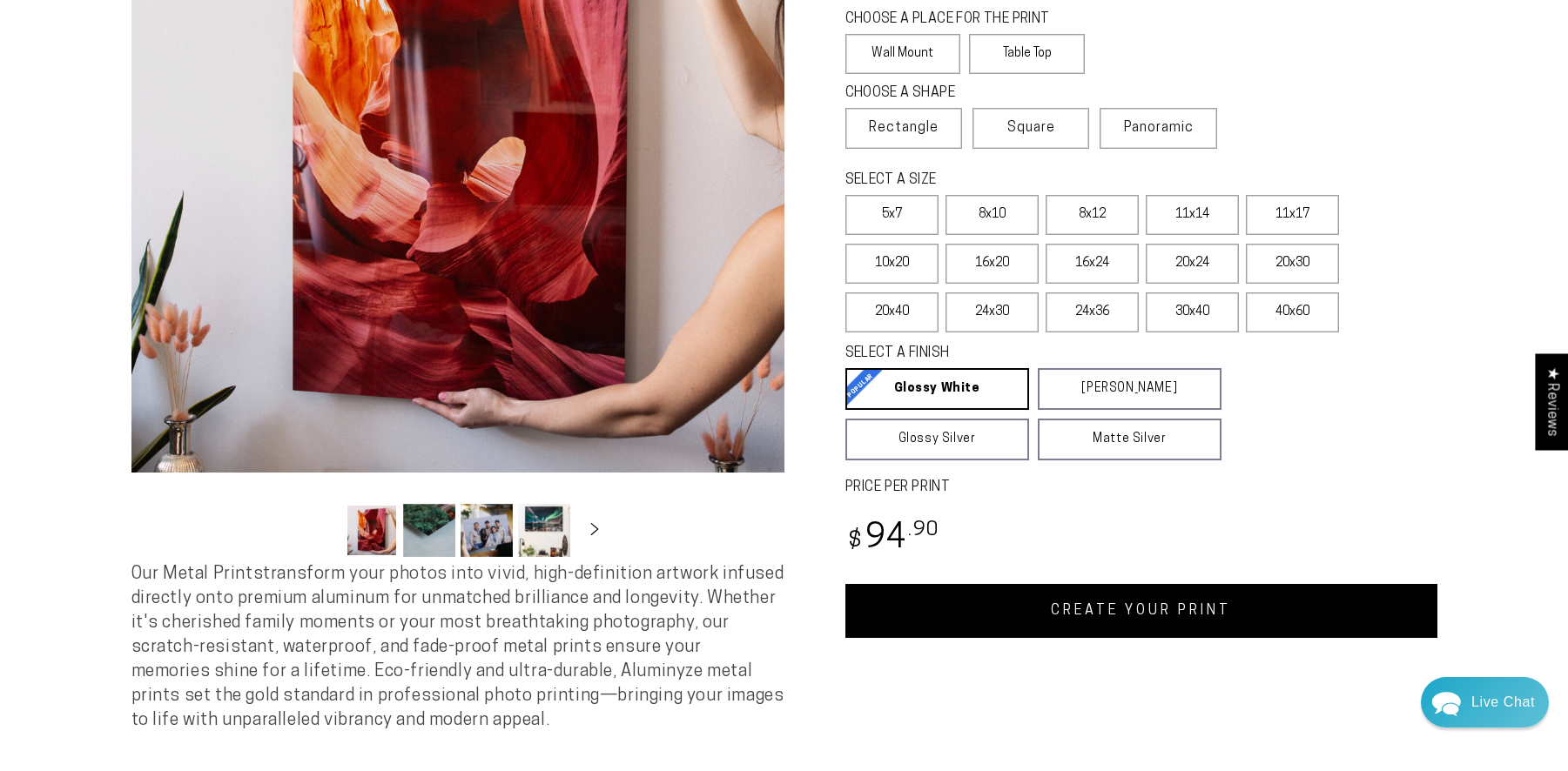
scroll to position [412, 0]
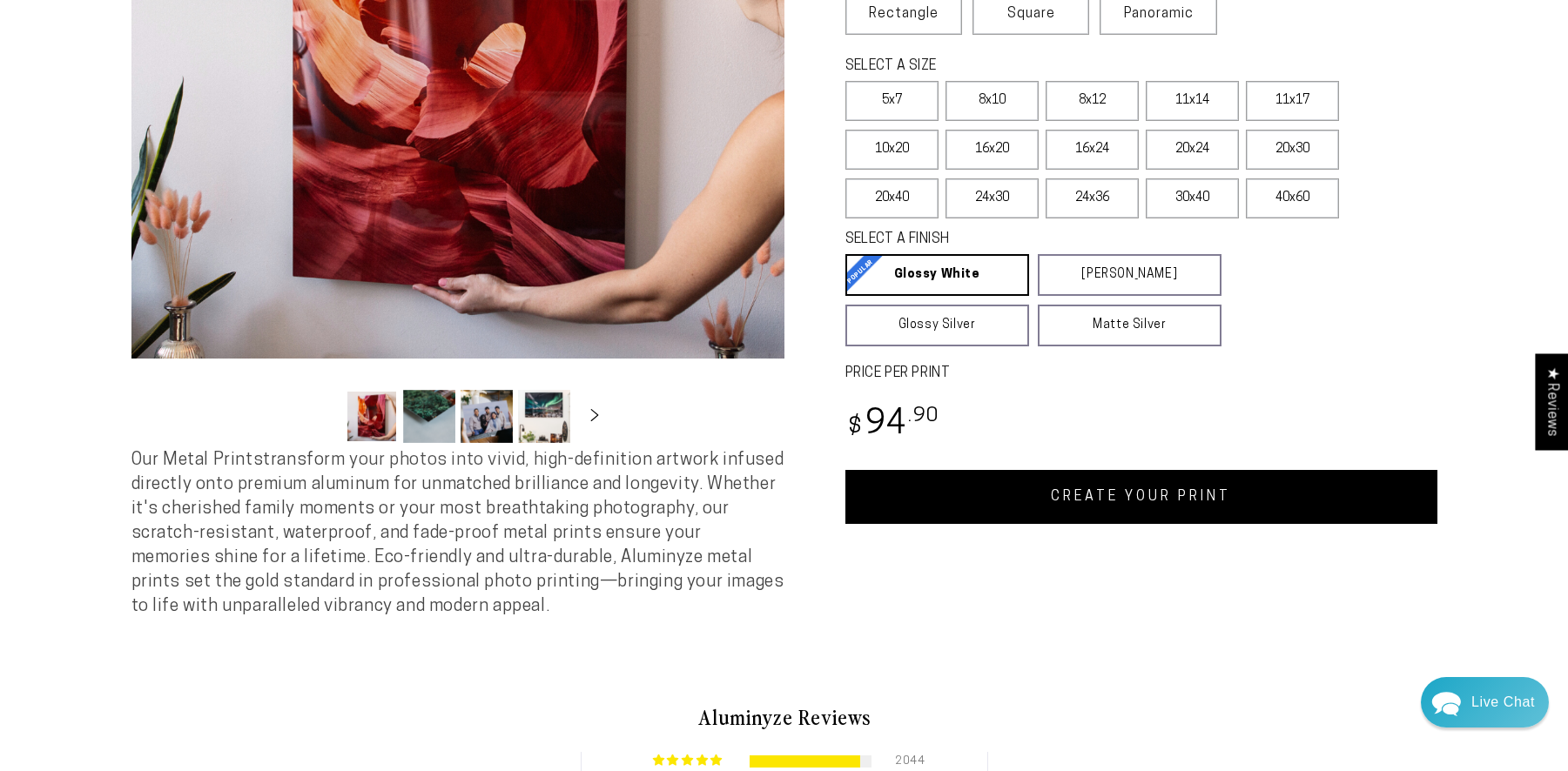
click at [1125, 500] on link "CREATE YOUR PRINT" at bounding box center [1141, 497] width 592 height 54
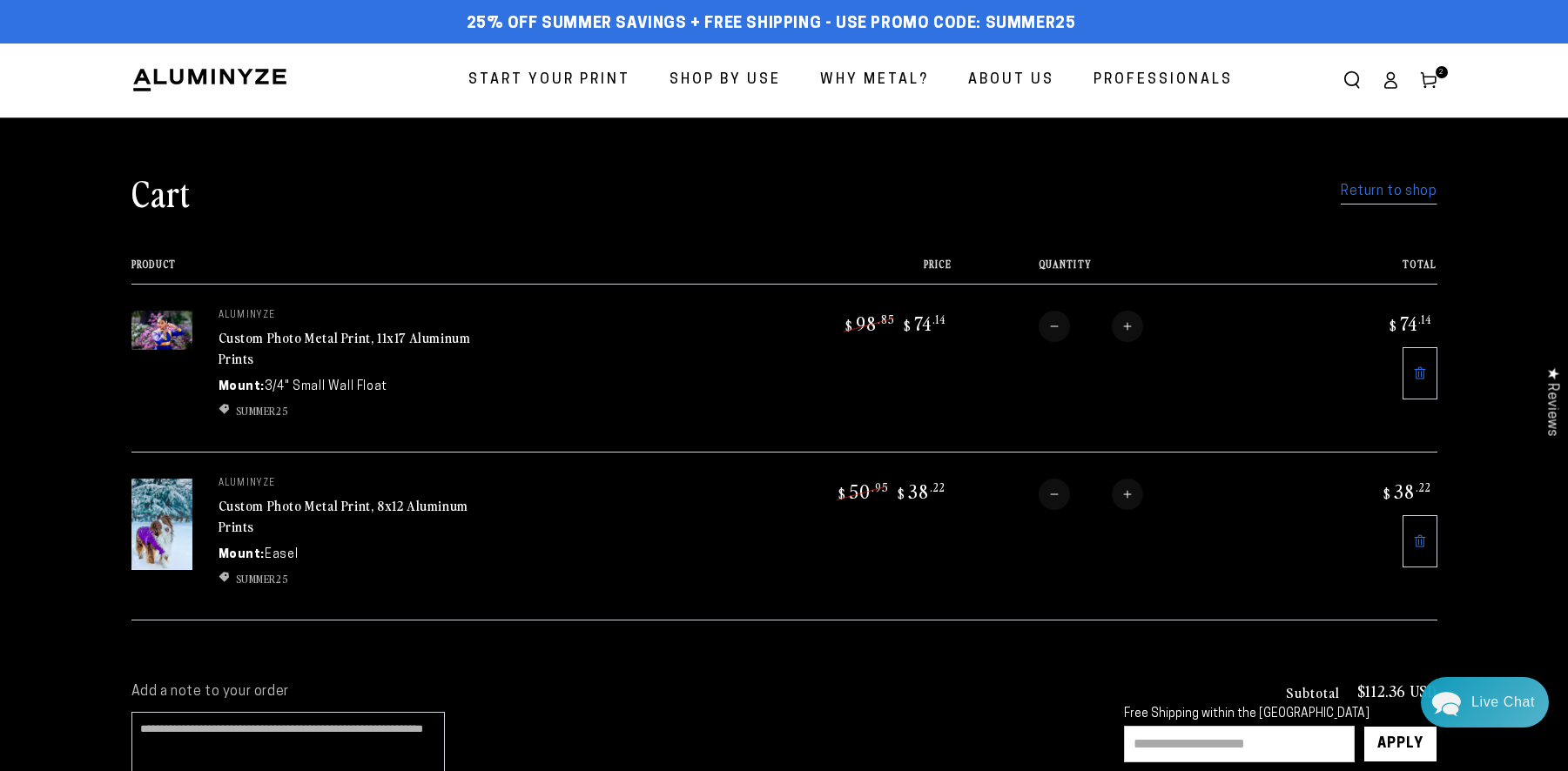
click at [1413, 536] on icon at bounding box center [1419, 541] width 14 height 14
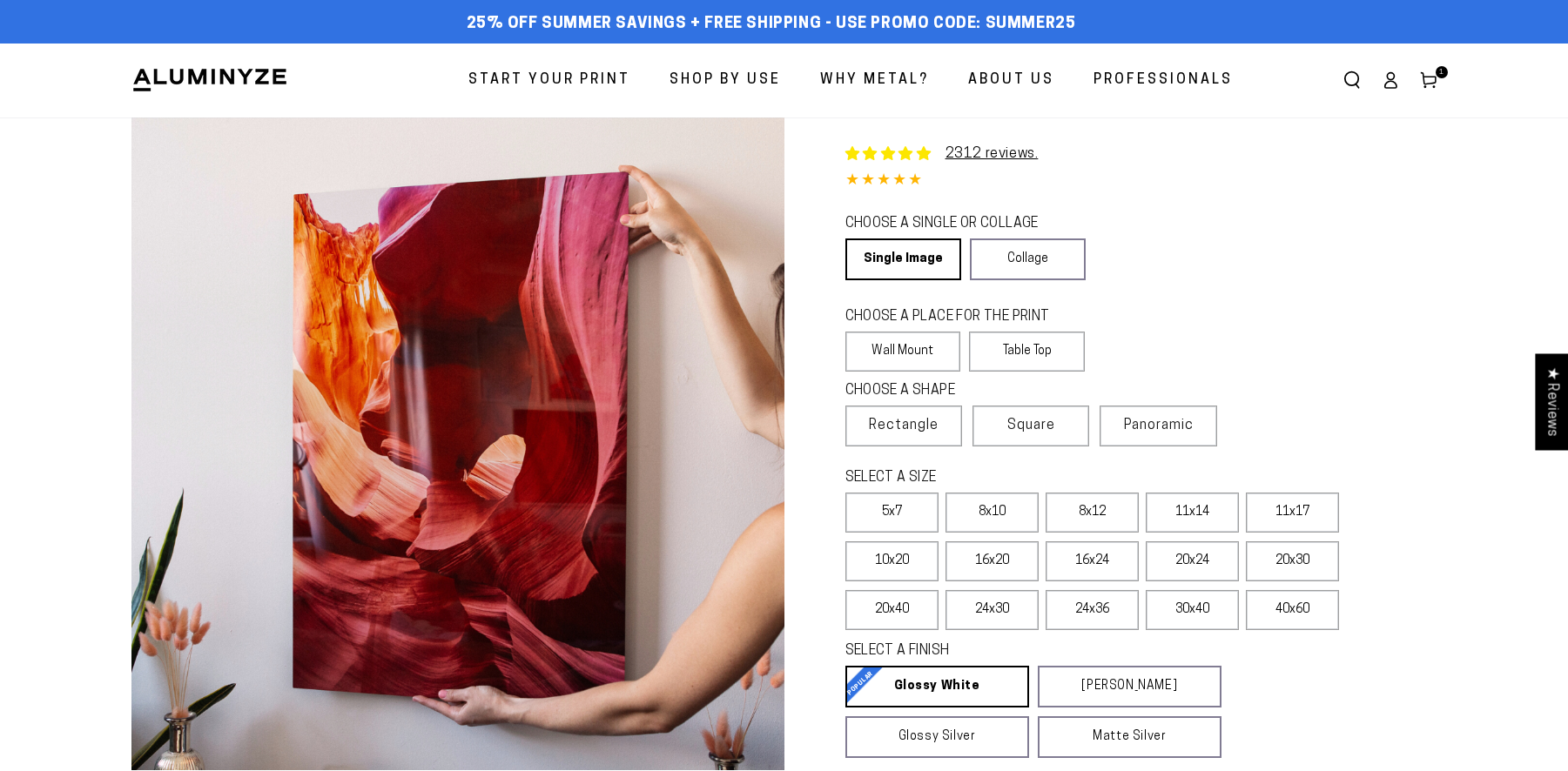
select select "**********"
click at [1189, 515] on label "11x14" at bounding box center [1192, 513] width 93 height 40
click at [1095, 498] on label "8x12" at bounding box center [1091, 513] width 93 height 40
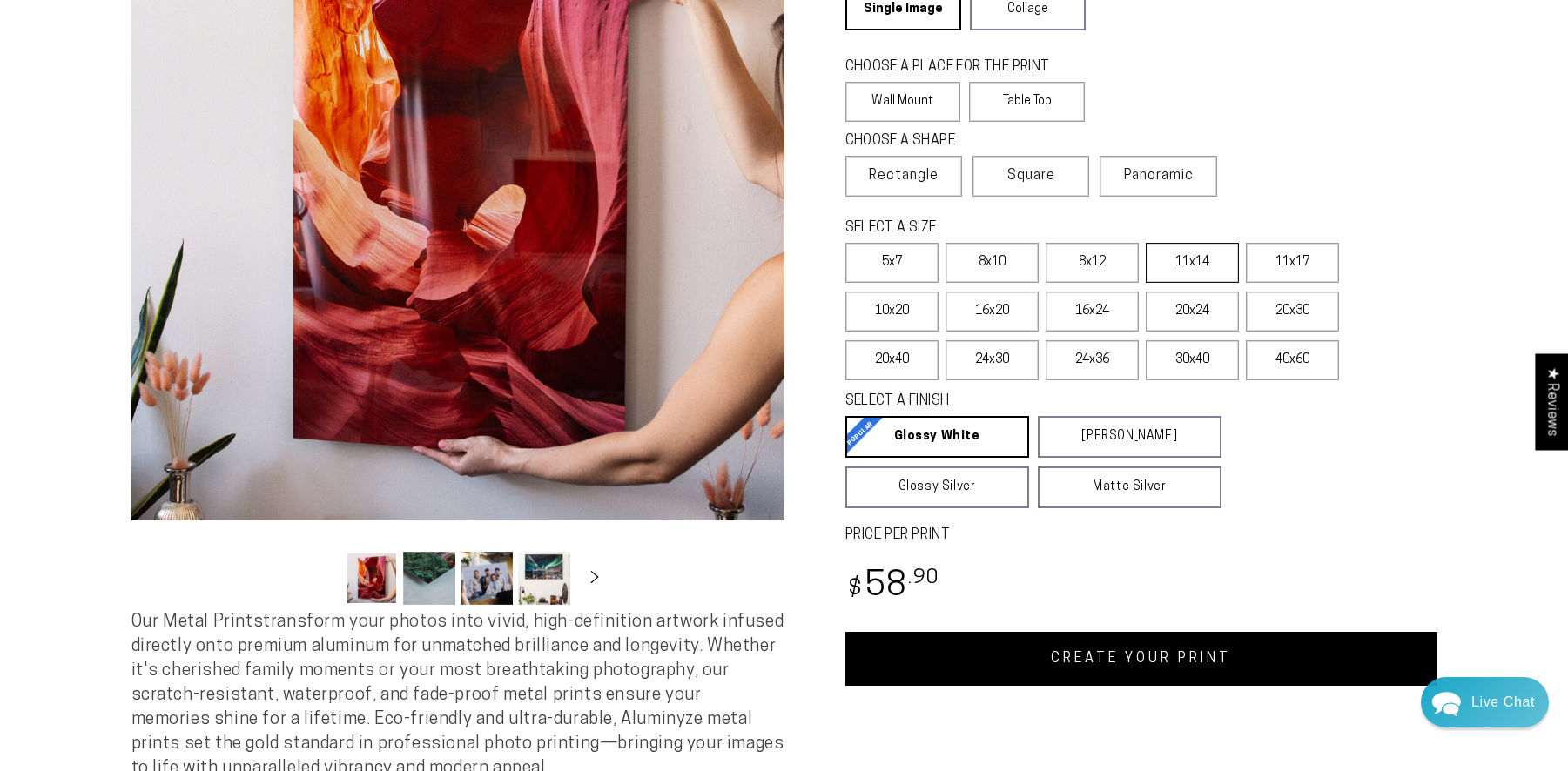
scroll to position [377, 0]
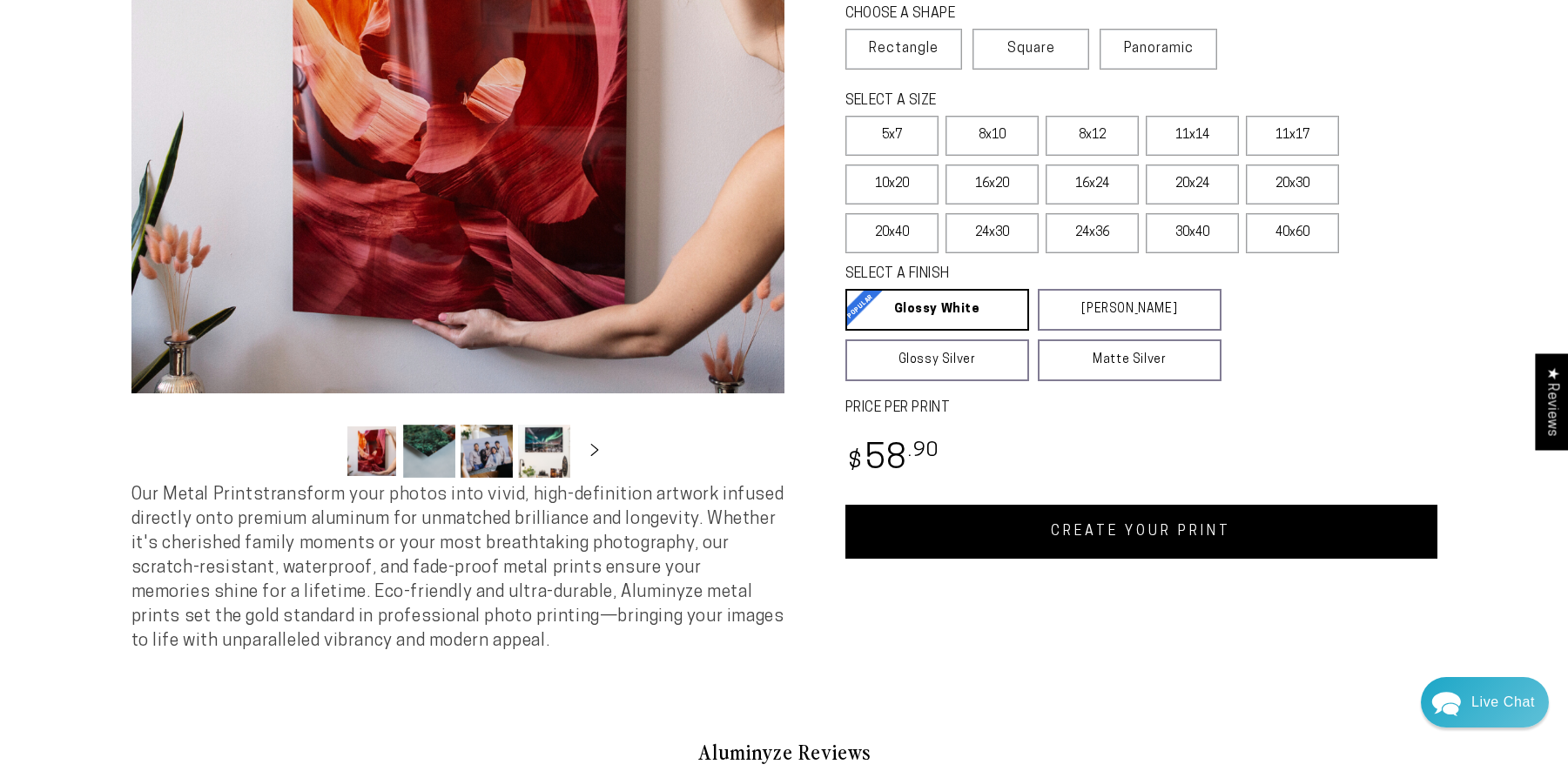
click at [1106, 543] on link "CREATE YOUR PRINT" at bounding box center [1141, 532] width 592 height 54
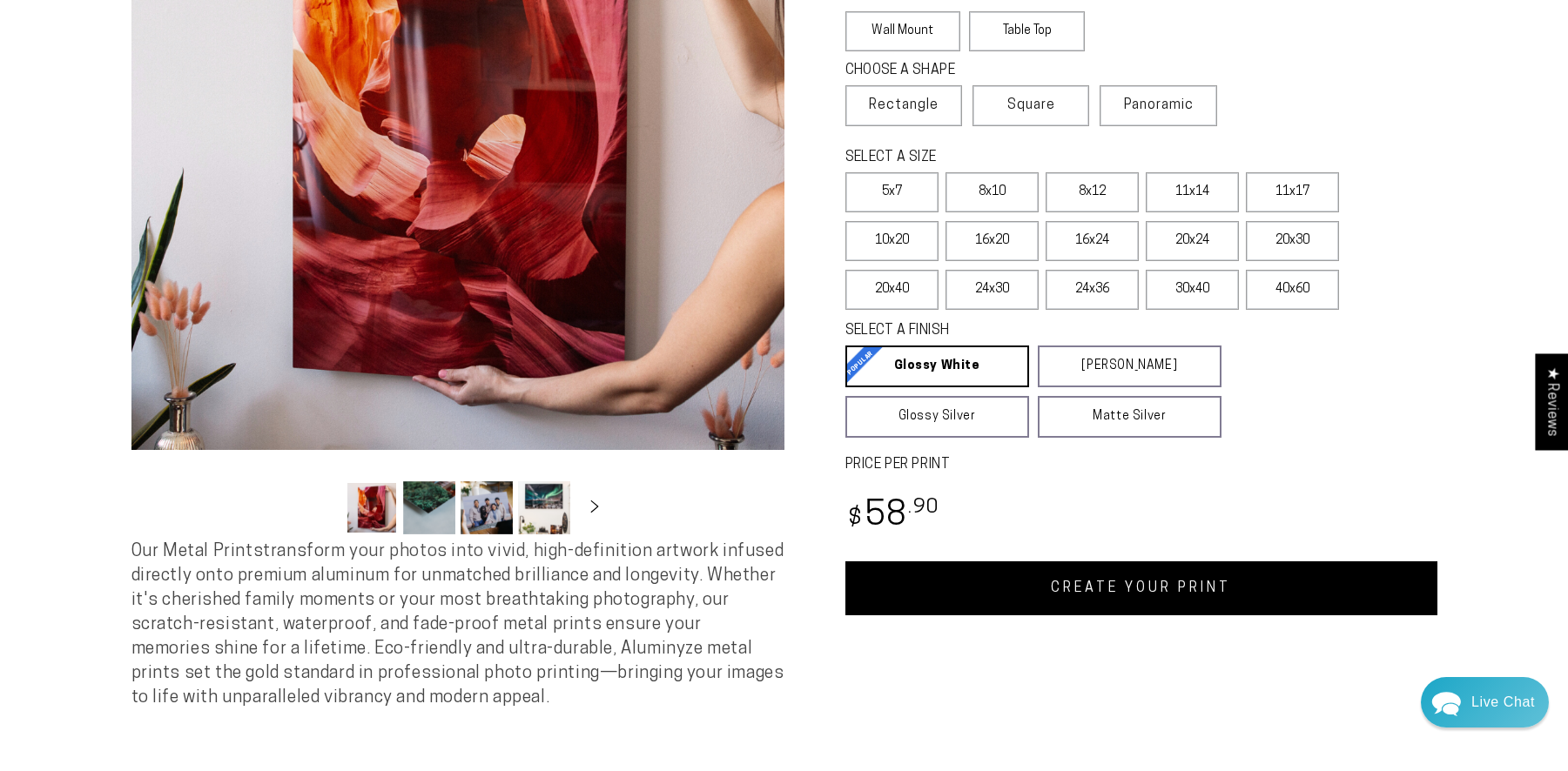
scroll to position [258, 0]
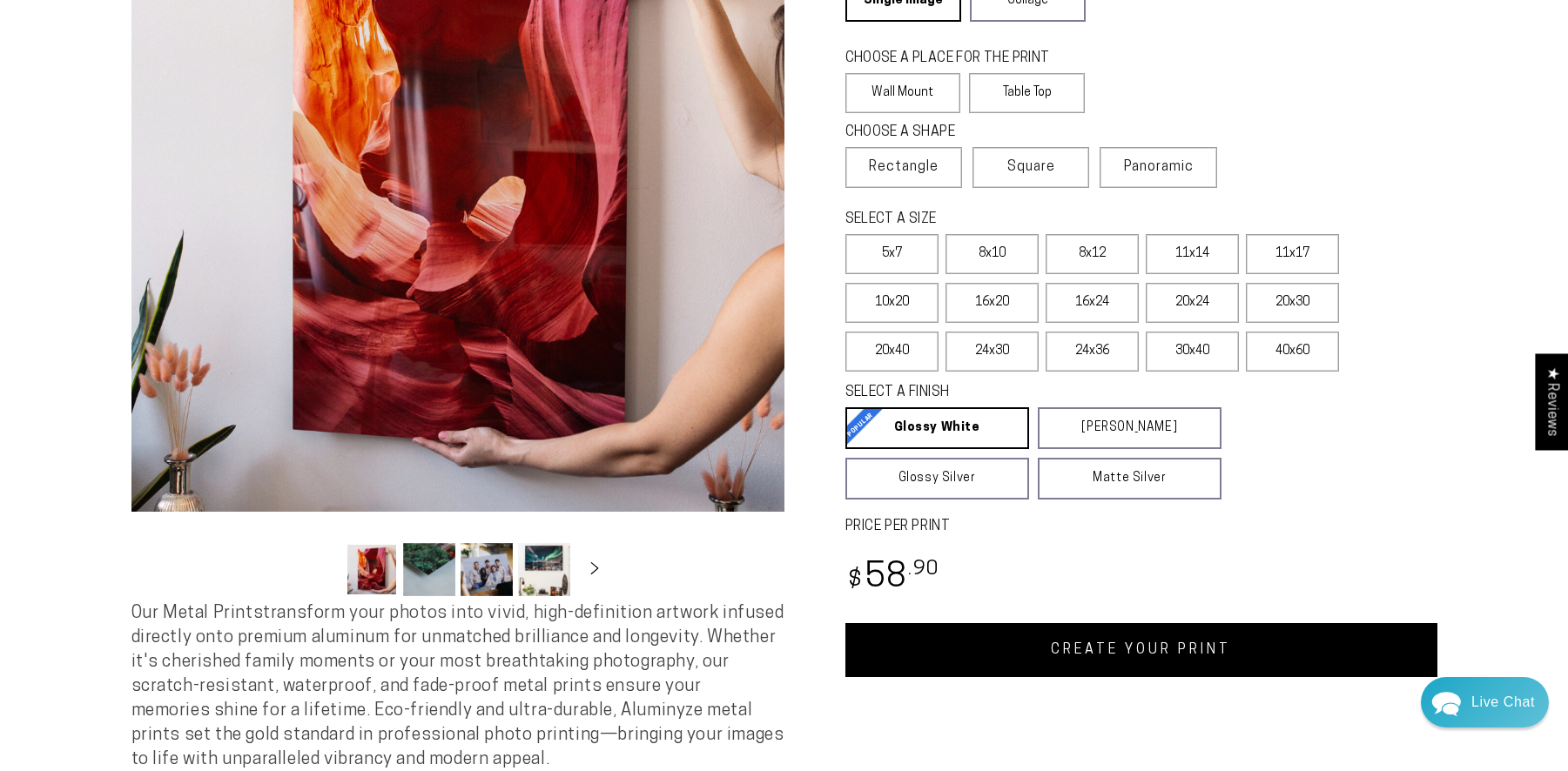
click at [1158, 655] on link "CREATE YOUR PRINT" at bounding box center [1141, 649] width 592 height 54
click at [1114, 658] on link "CREATE YOUR PRINT" at bounding box center [1141, 649] width 592 height 54
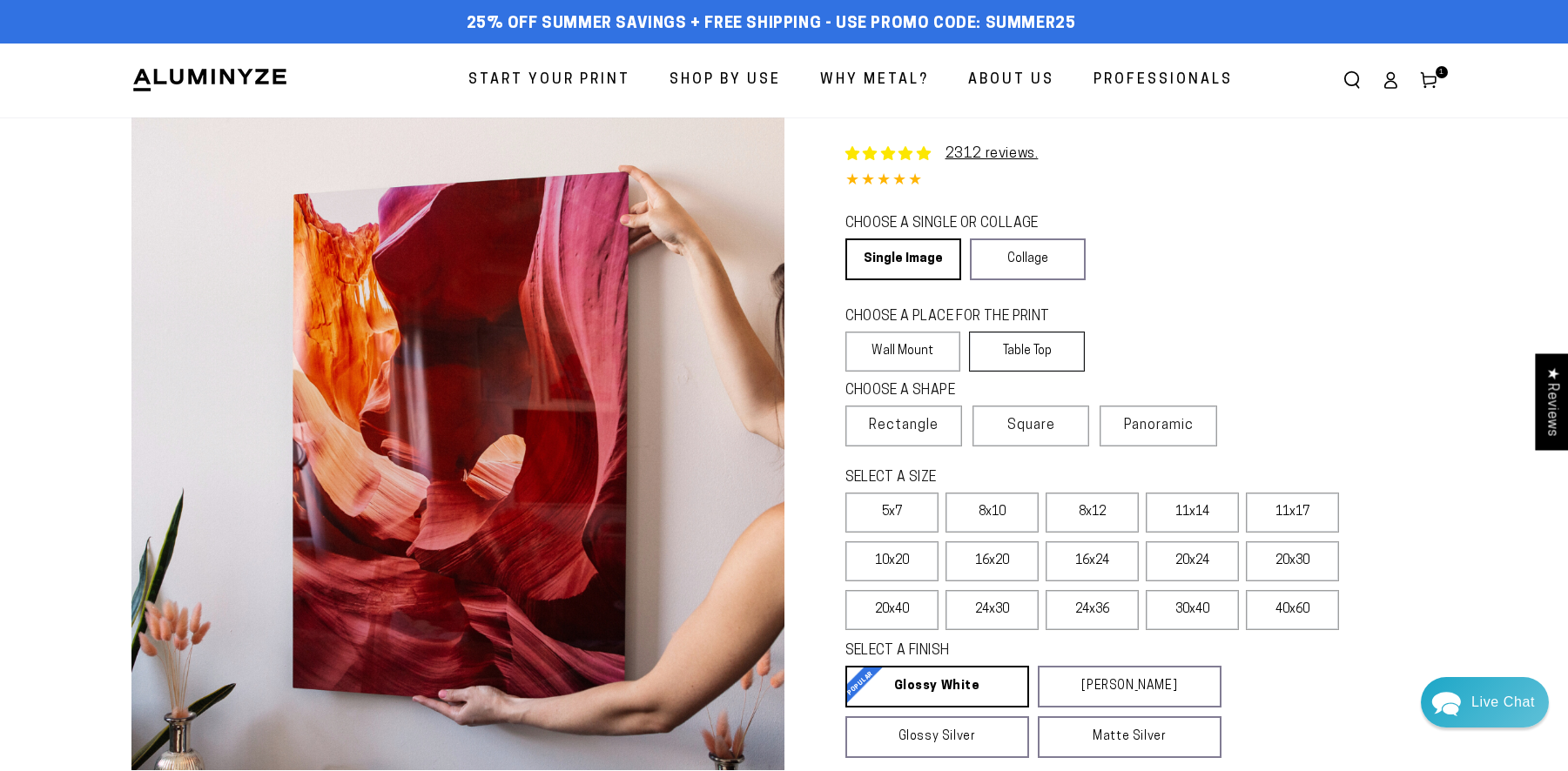
click at [1069, 371] on label "Table Top" at bounding box center [1026, 352] width 116 height 40
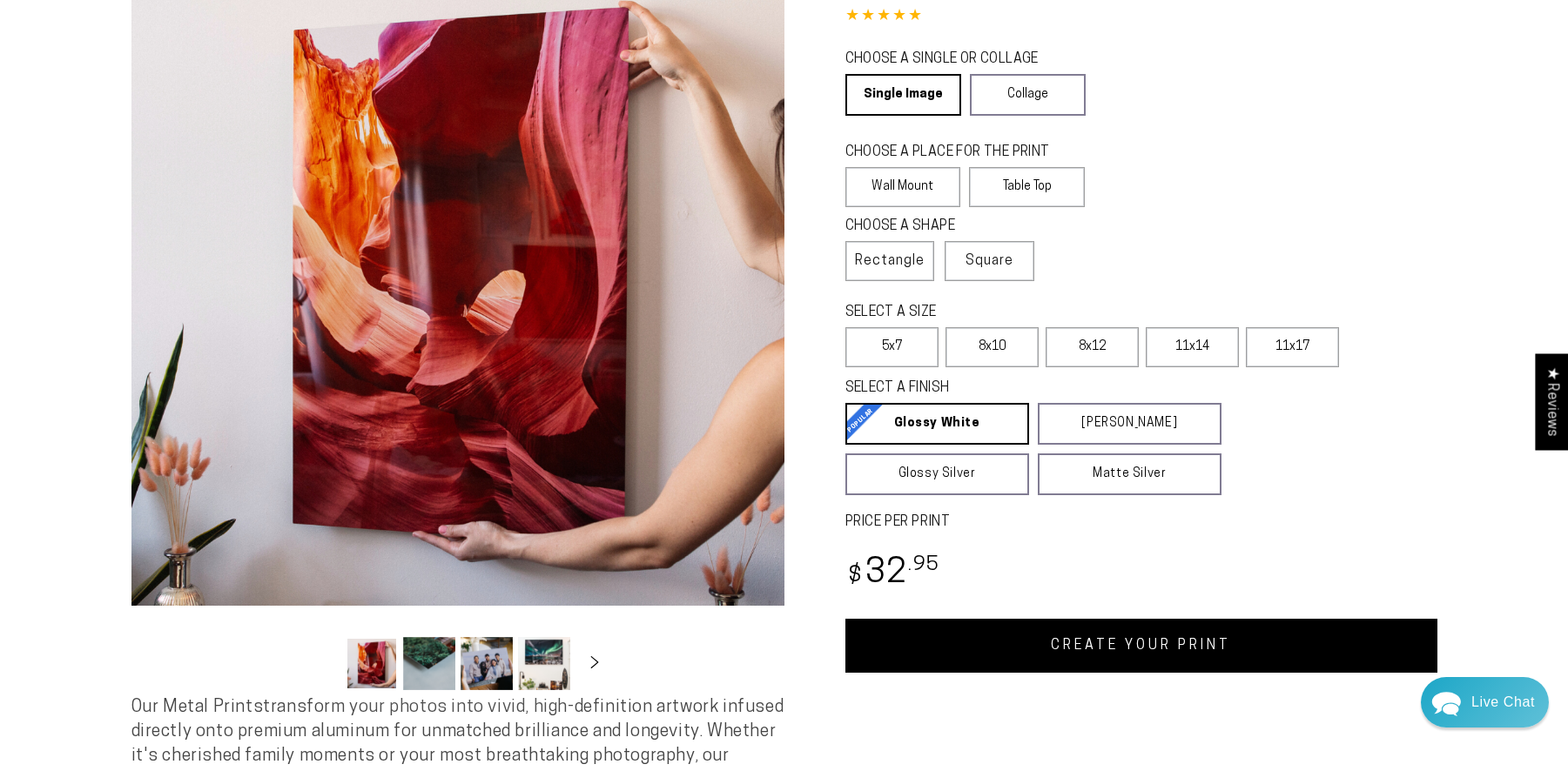
scroll to position [229, 0]
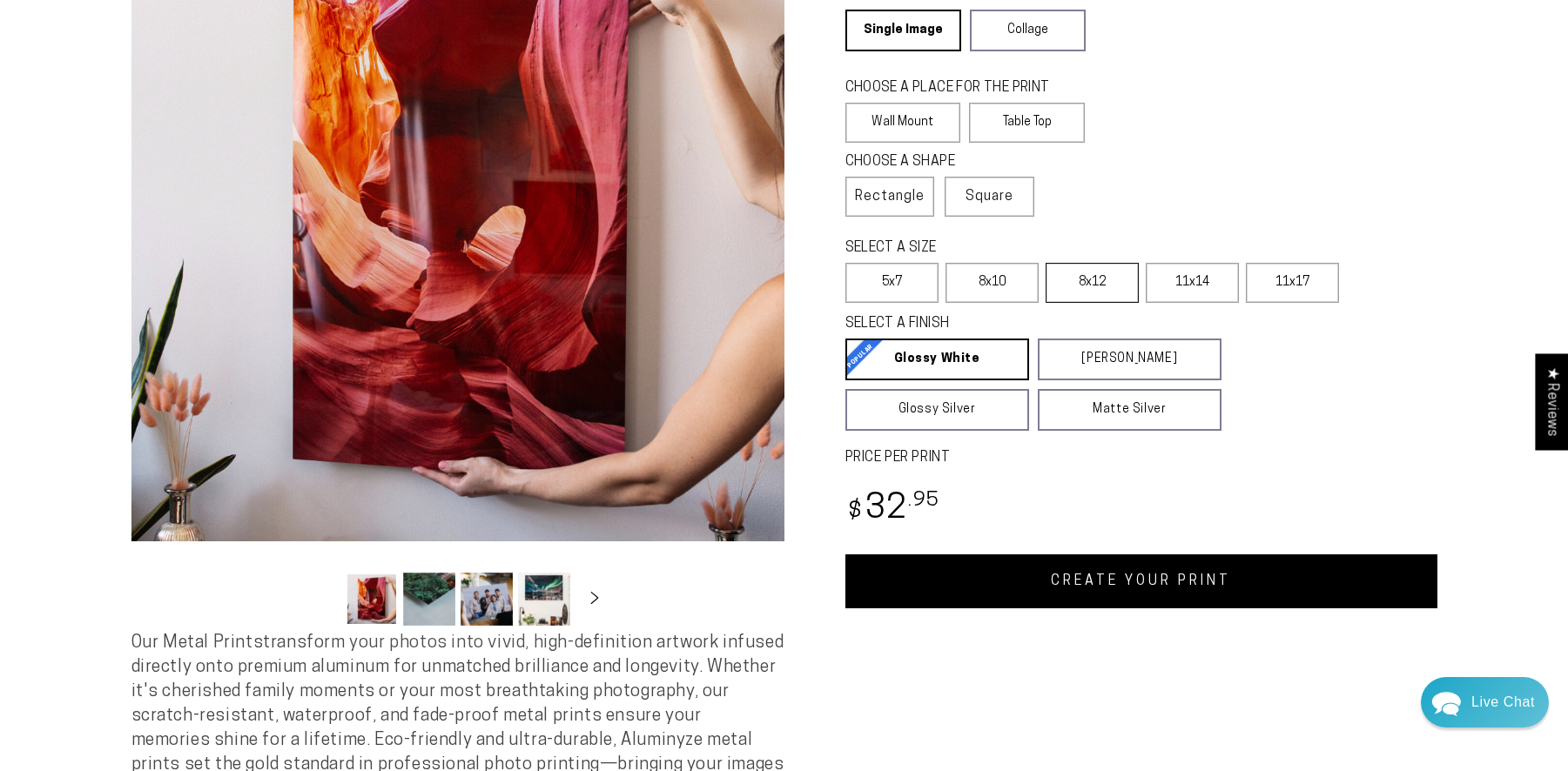
click at [1102, 284] on label "8x12" at bounding box center [1091, 283] width 93 height 40
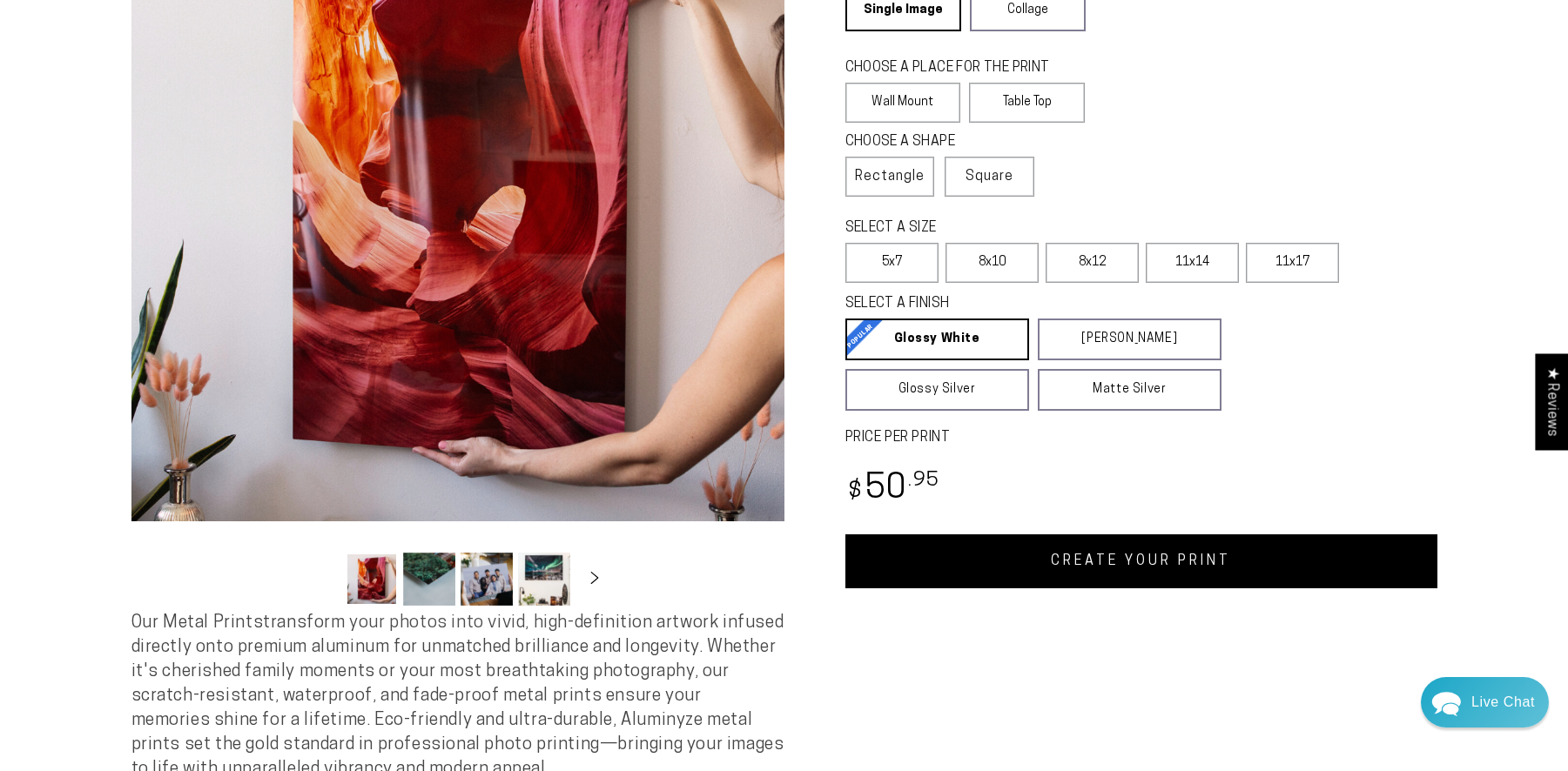
click at [1204, 563] on link "CREATE YOUR PRINT" at bounding box center [1141, 561] width 592 height 54
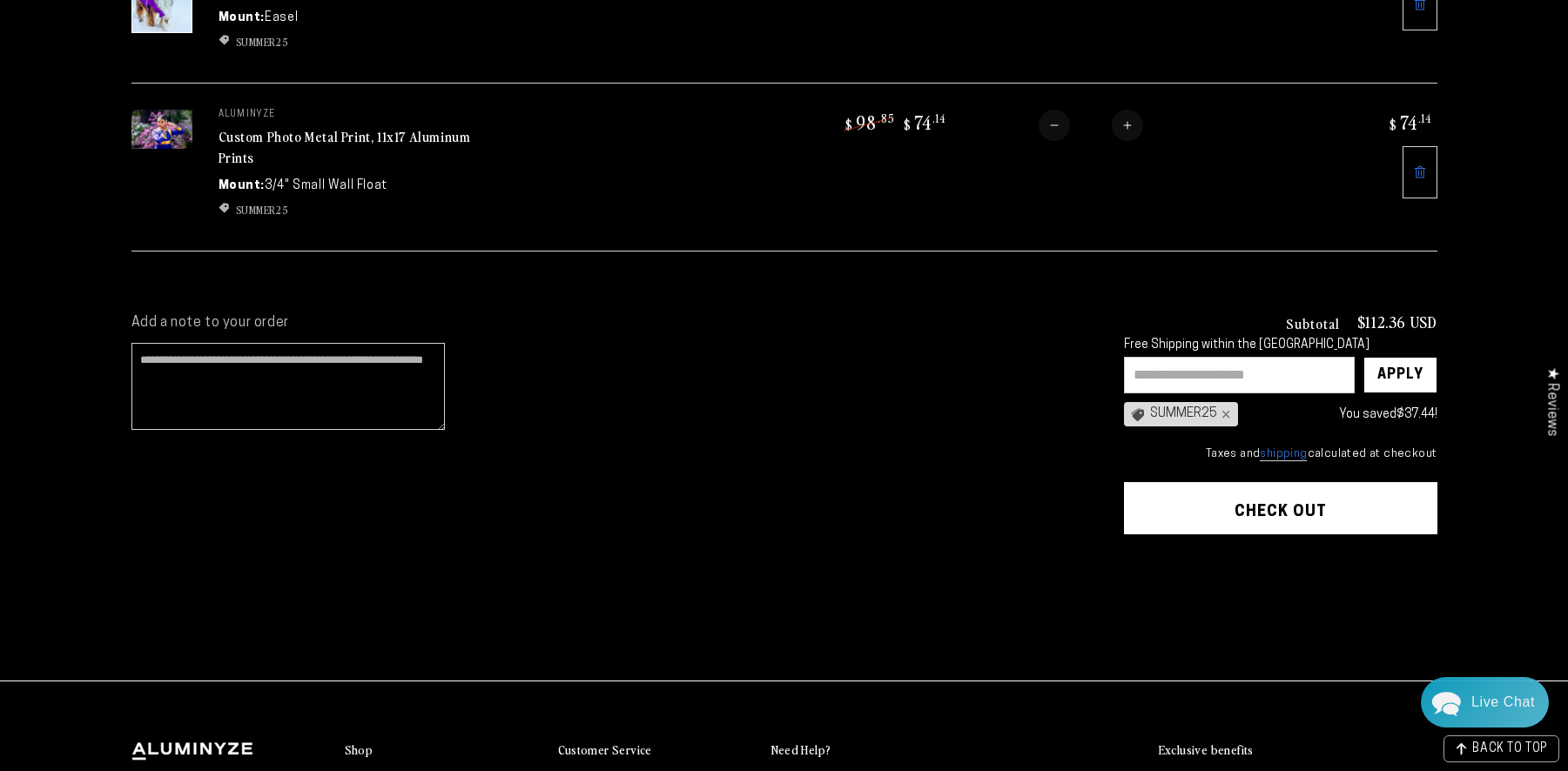
scroll to position [523, 0]
